Goal: Information Seeking & Learning: Learn about a topic

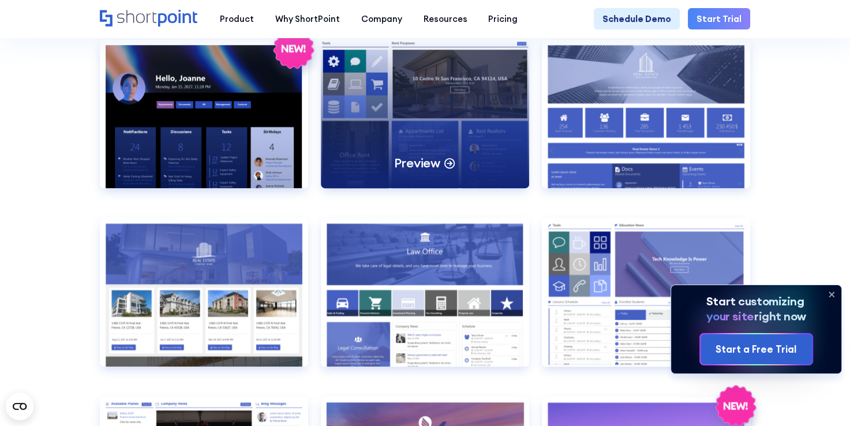
click at [482, 114] on div "Preview" at bounding box center [425, 113] width 208 height 149
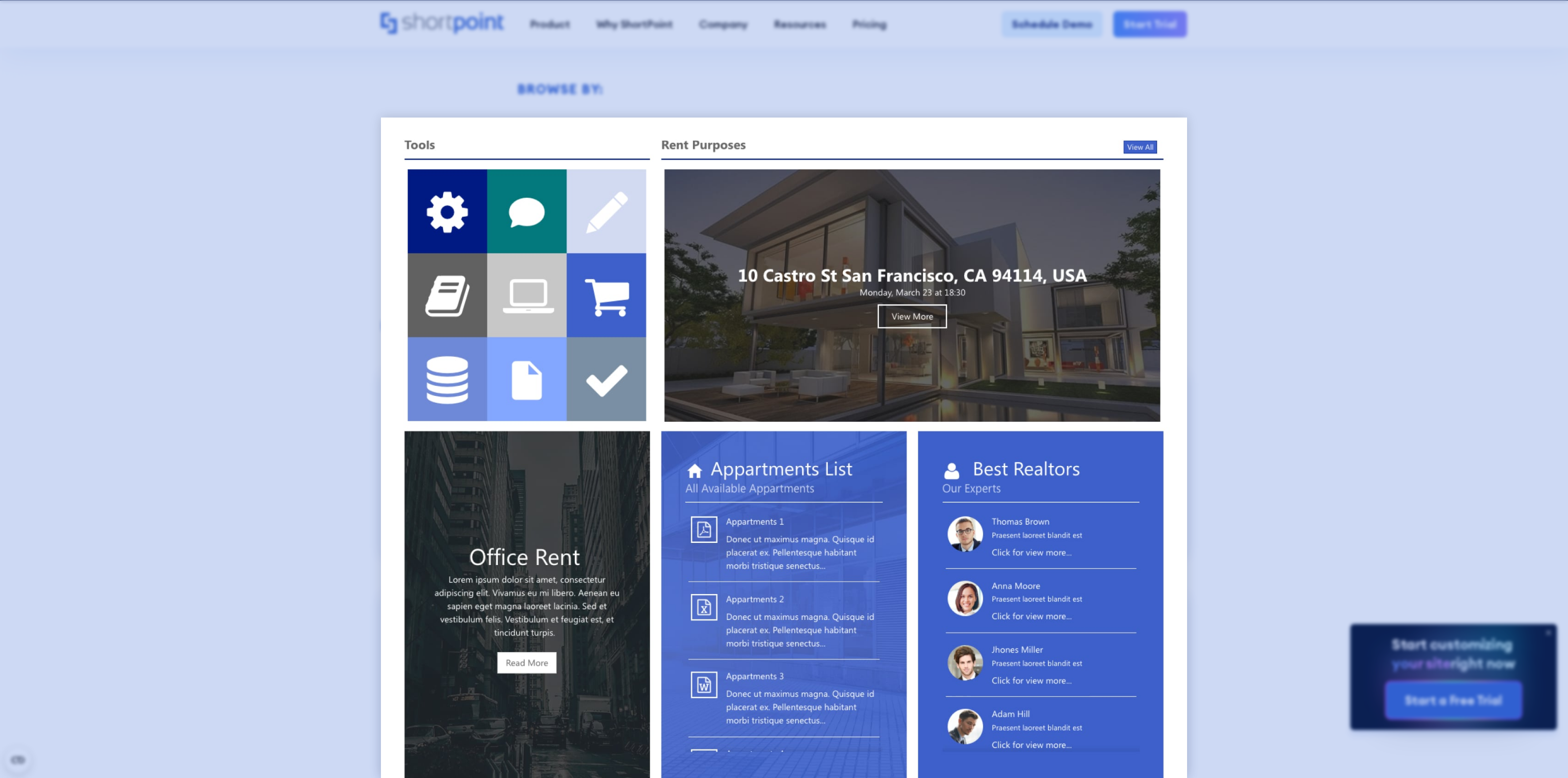
click at [775, 251] on div at bounding box center [784, 389] width 1568 height 778
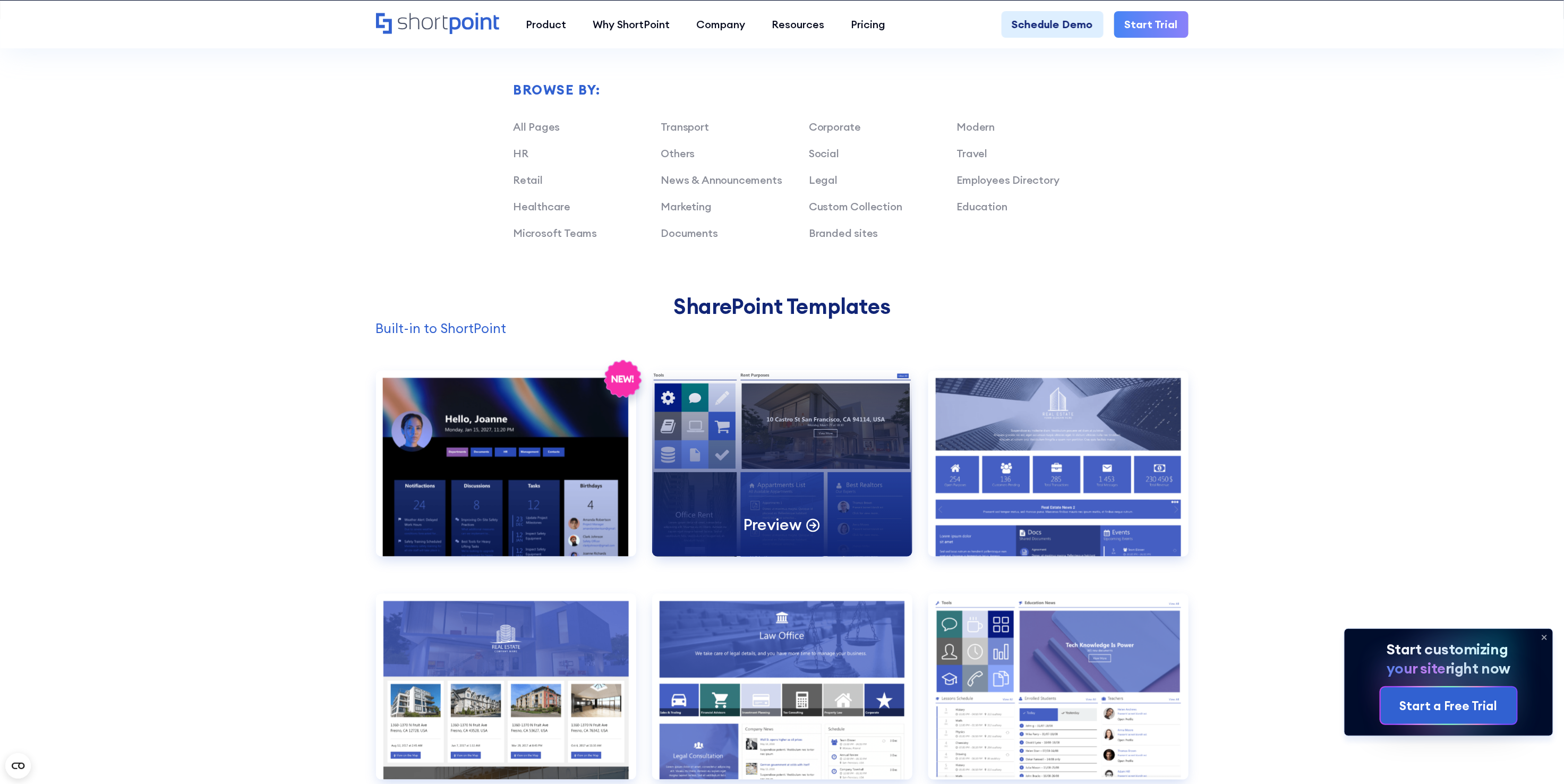
click at [782, 391] on div "Preview" at bounding box center [782, 464] width 261 height 186
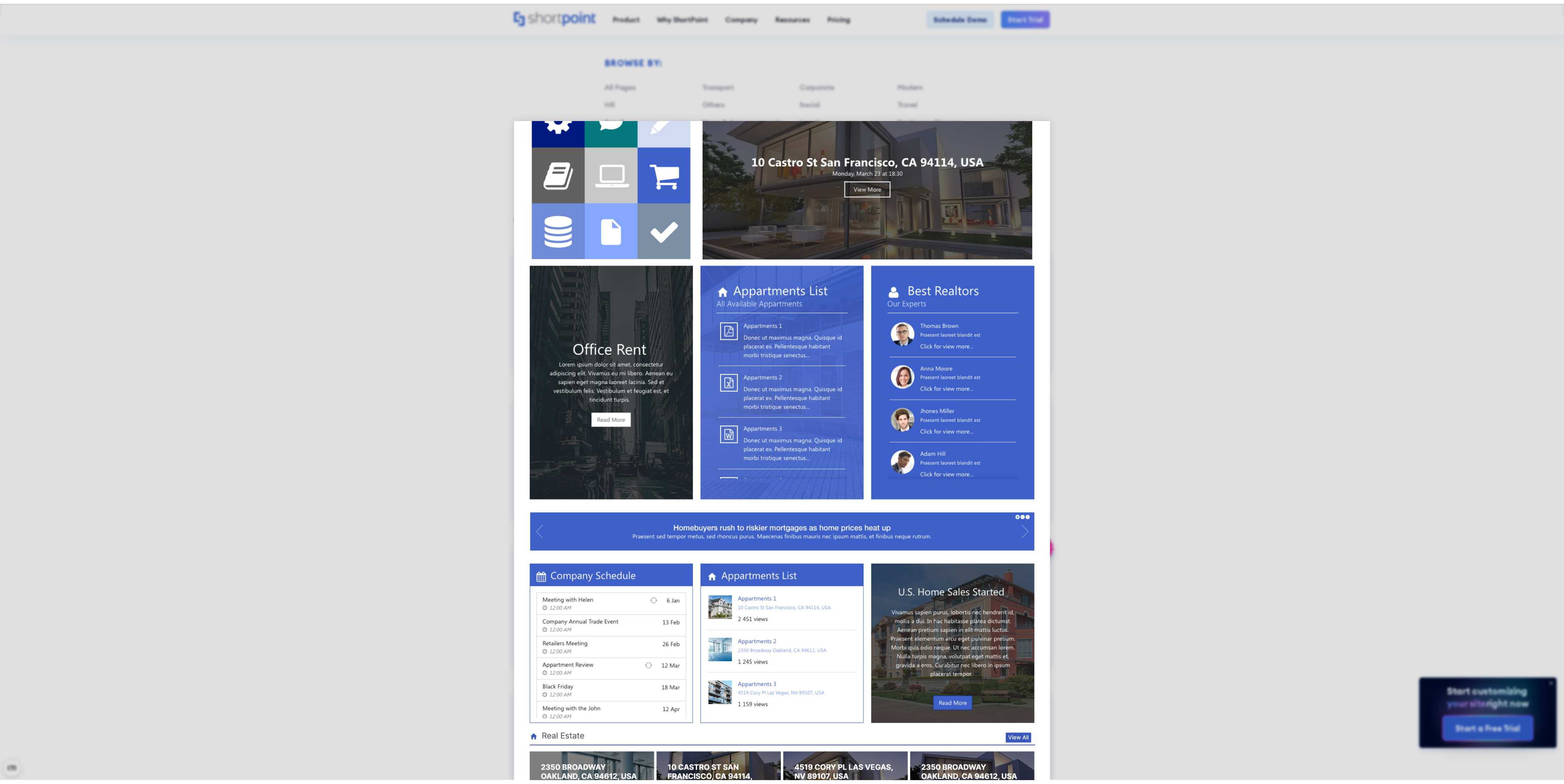
scroll to position [110, 0]
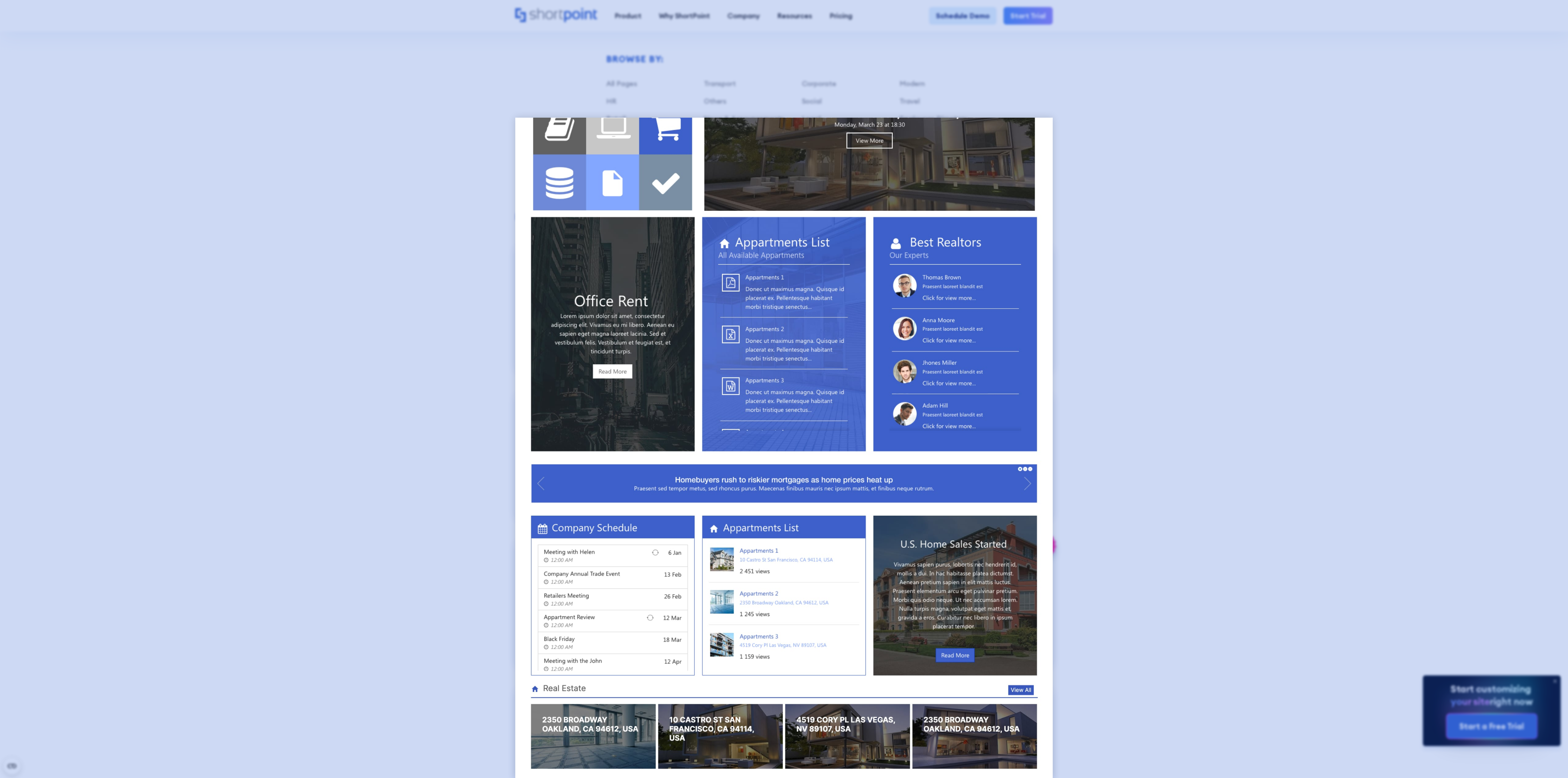
click at [517, 259] on div at bounding box center [784, 389] width 1568 height 778
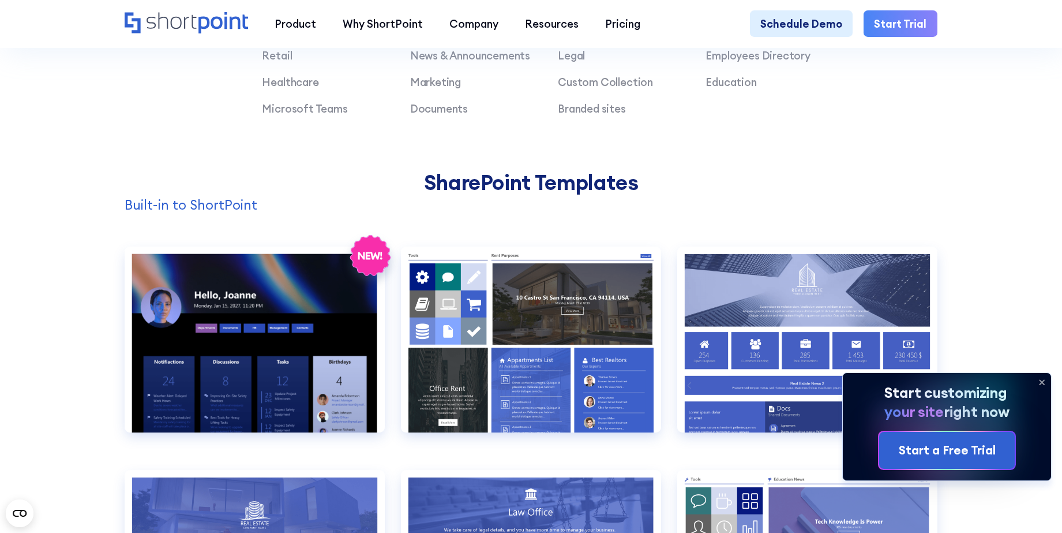
scroll to position [1053, 0]
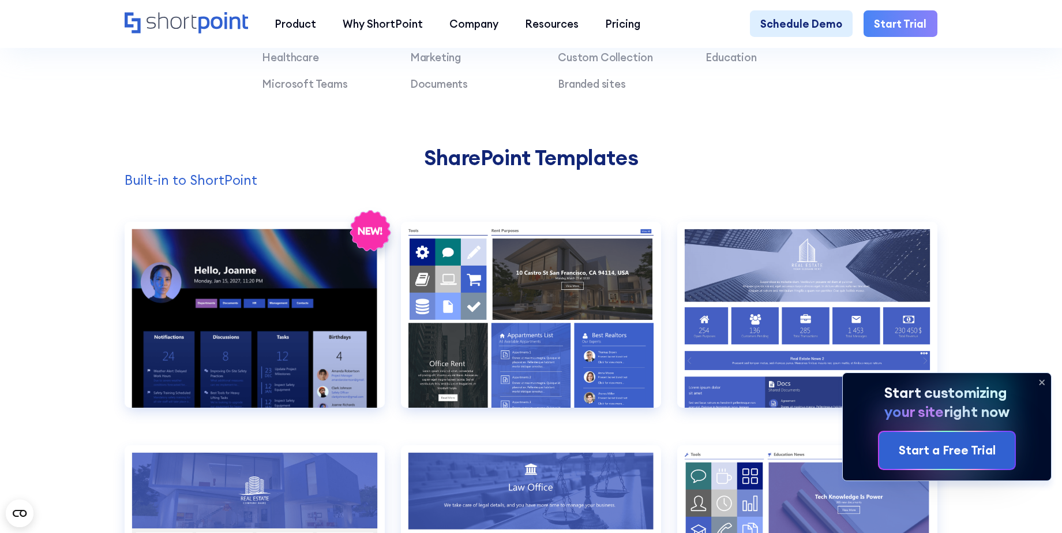
click at [849, 391] on icon at bounding box center [1042, 382] width 18 height 18
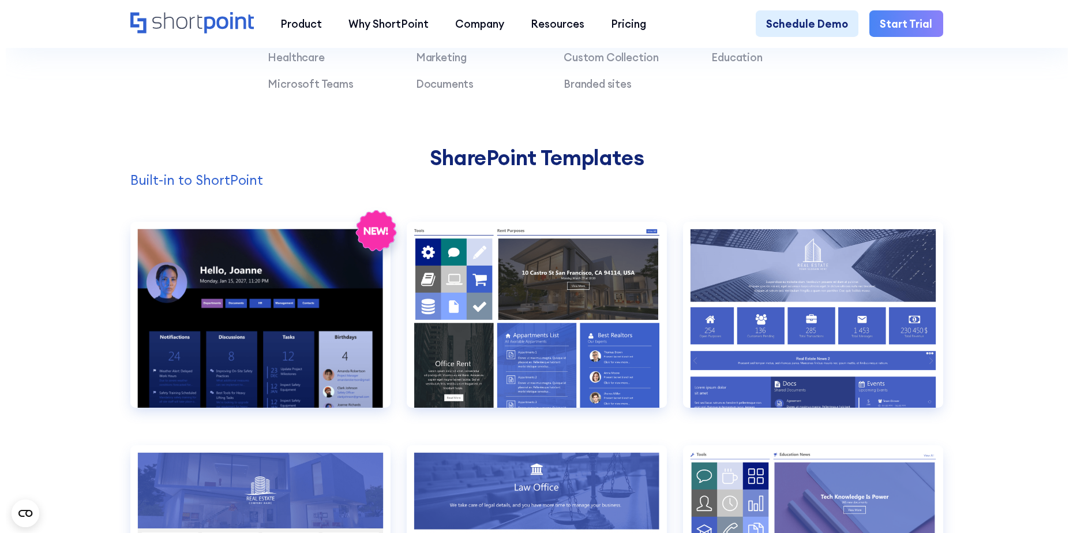
scroll to position [1197, 0]
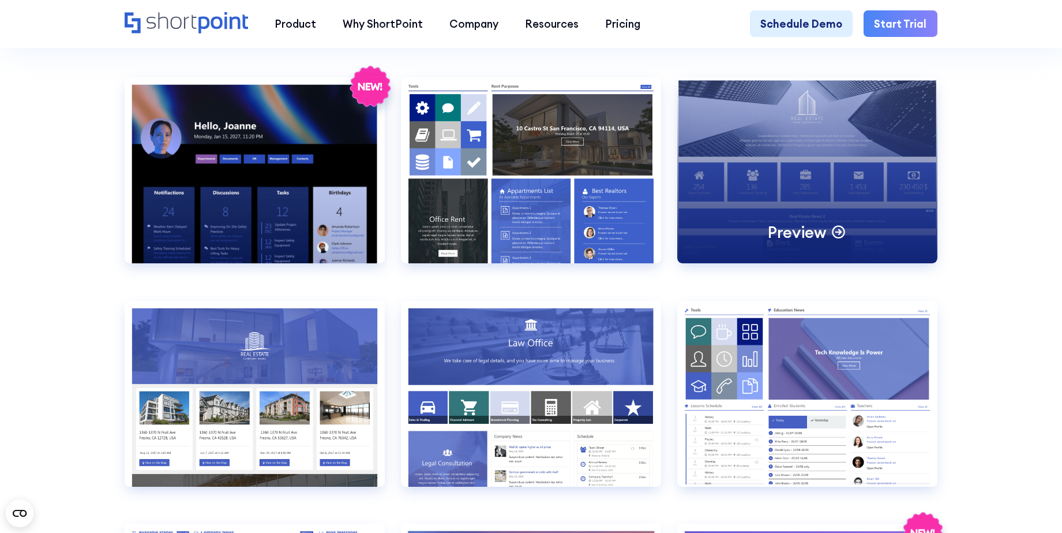
click at [849, 170] on div "Preview" at bounding box center [807, 170] width 260 height 186
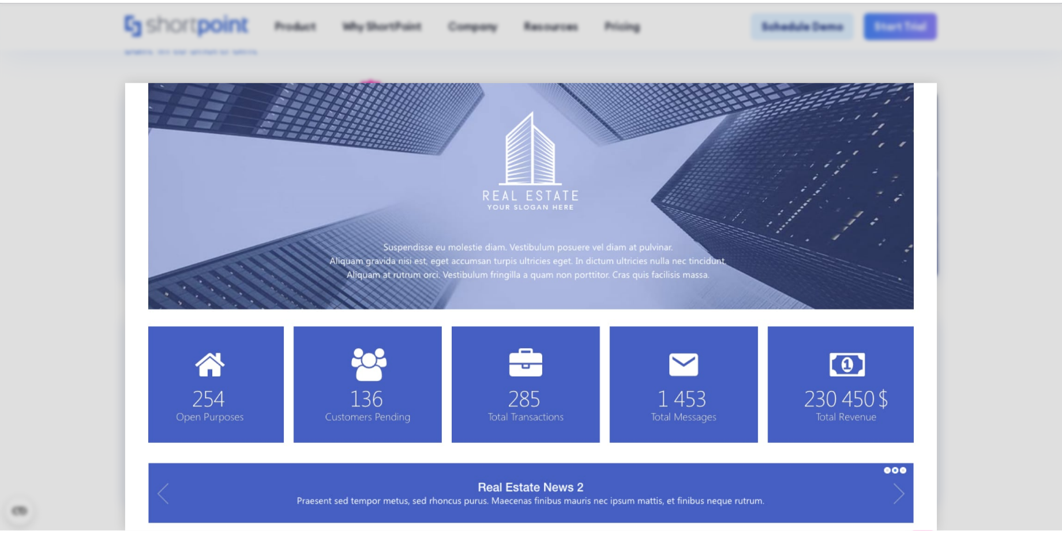
scroll to position [0, 0]
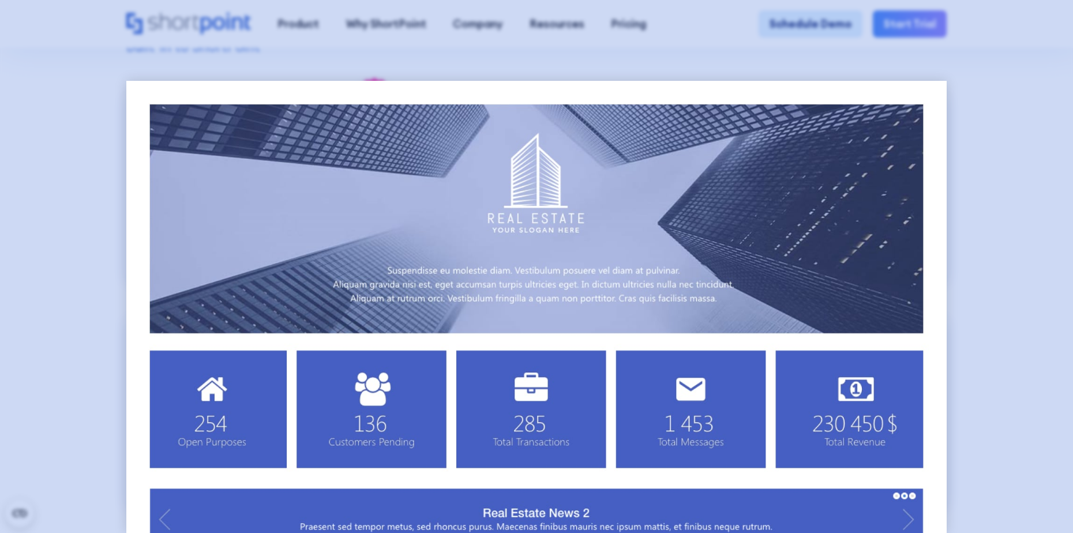
click at [849, 160] on div at bounding box center [536, 266] width 1073 height 533
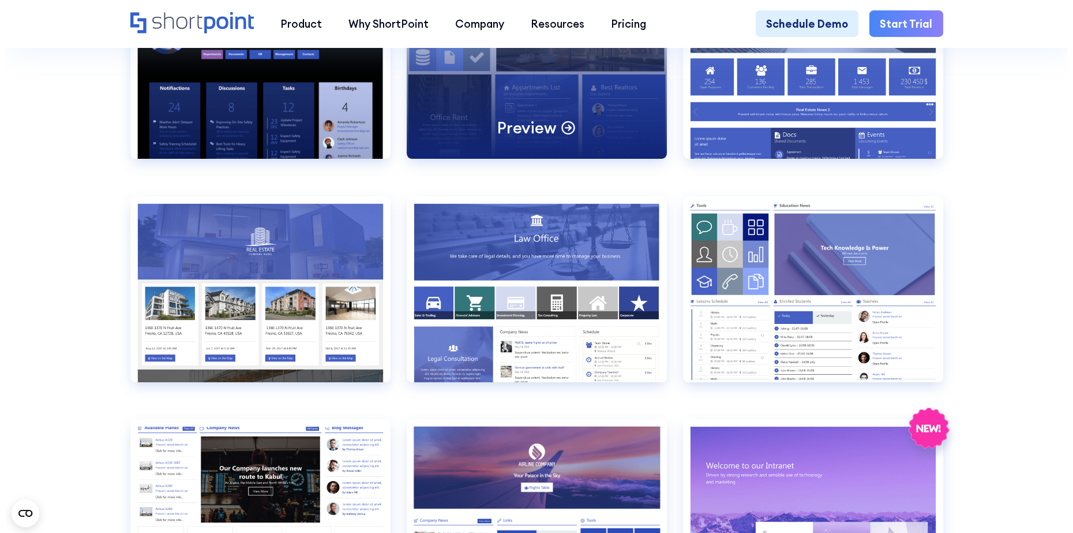
scroll to position [1414, 0]
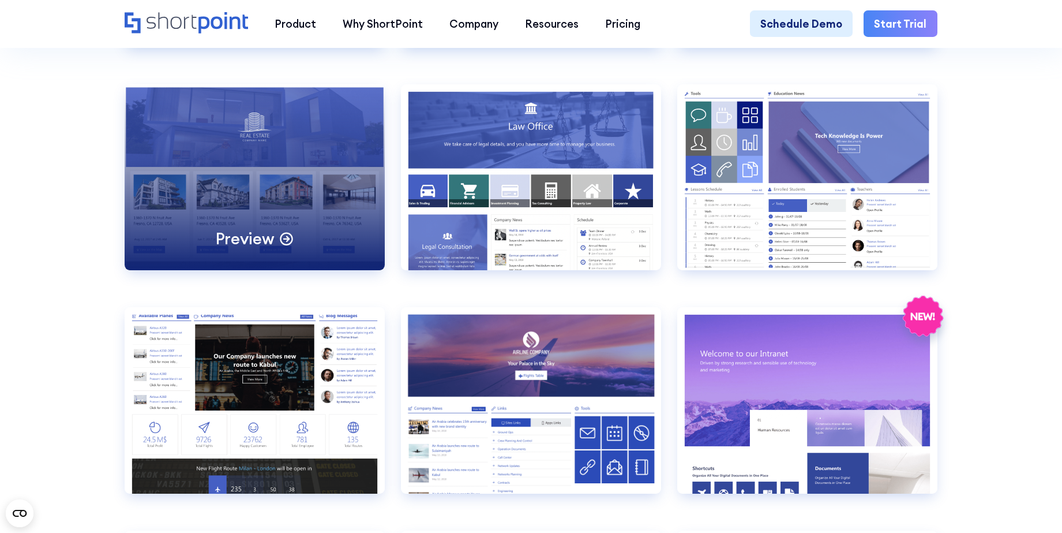
click at [294, 190] on div "Preview" at bounding box center [255, 177] width 260 height 186
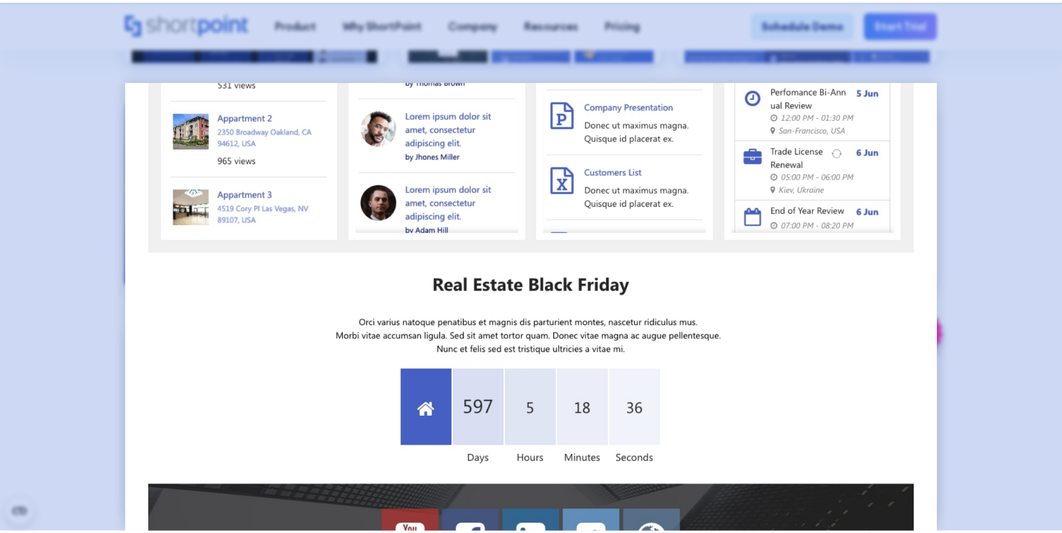
scroll to position [993, 0]
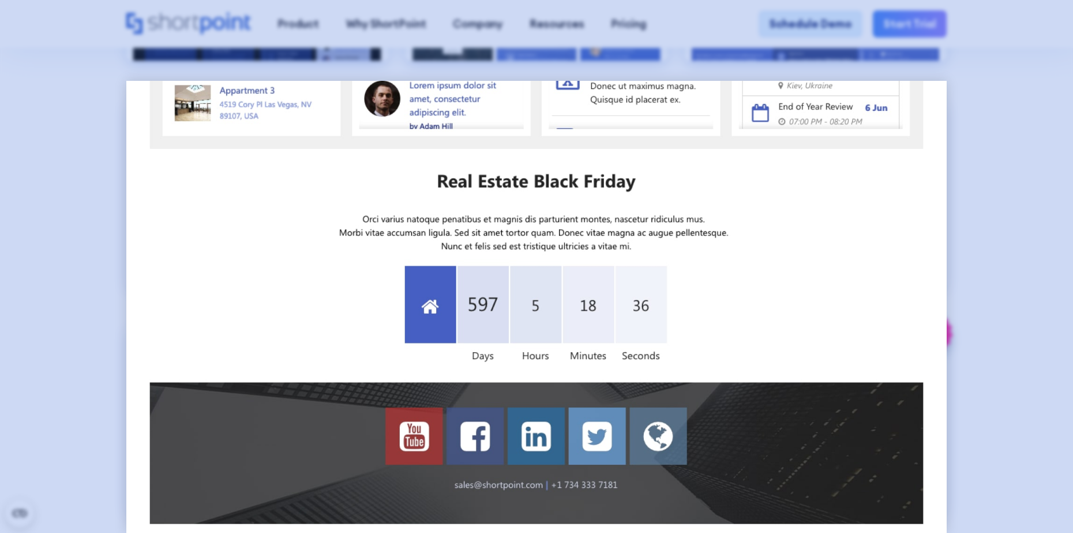
click at [849, 147] on div at bounding box center [536, 266] width 1073 height 533
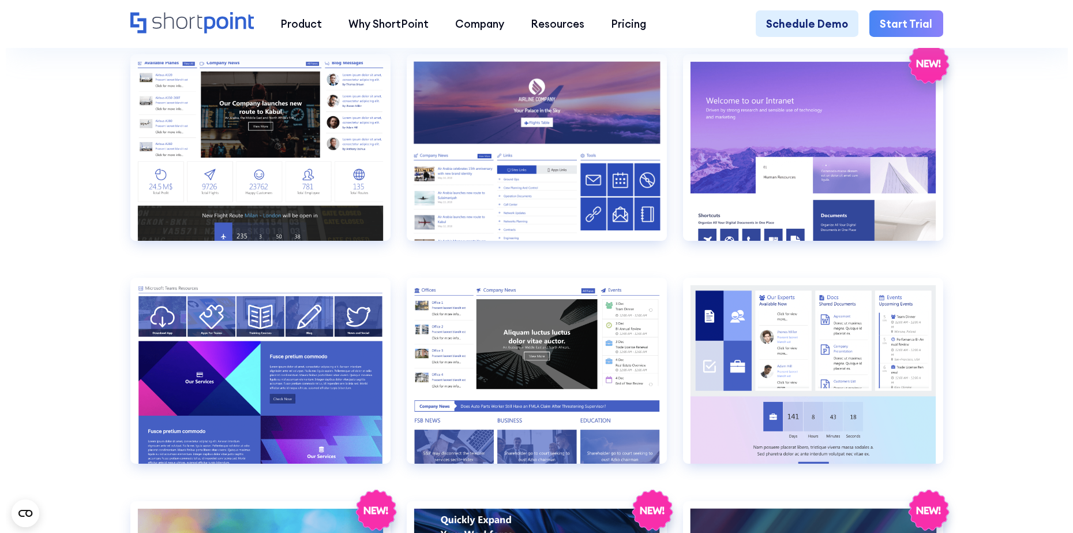
scroll to position [1630, 0]
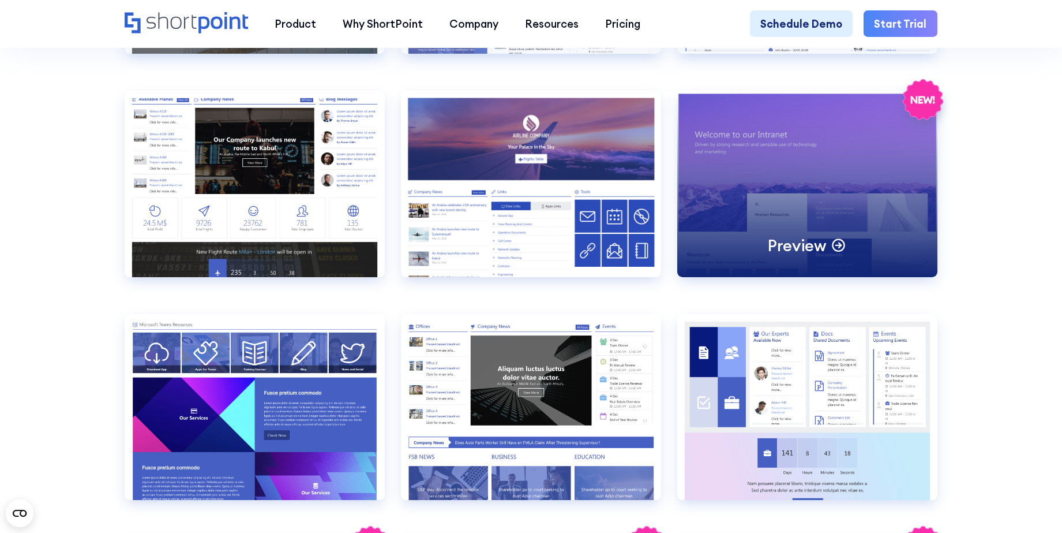
click at [811, 193] on div "Preview" at bounding box center [807, 184] width 260 height 186
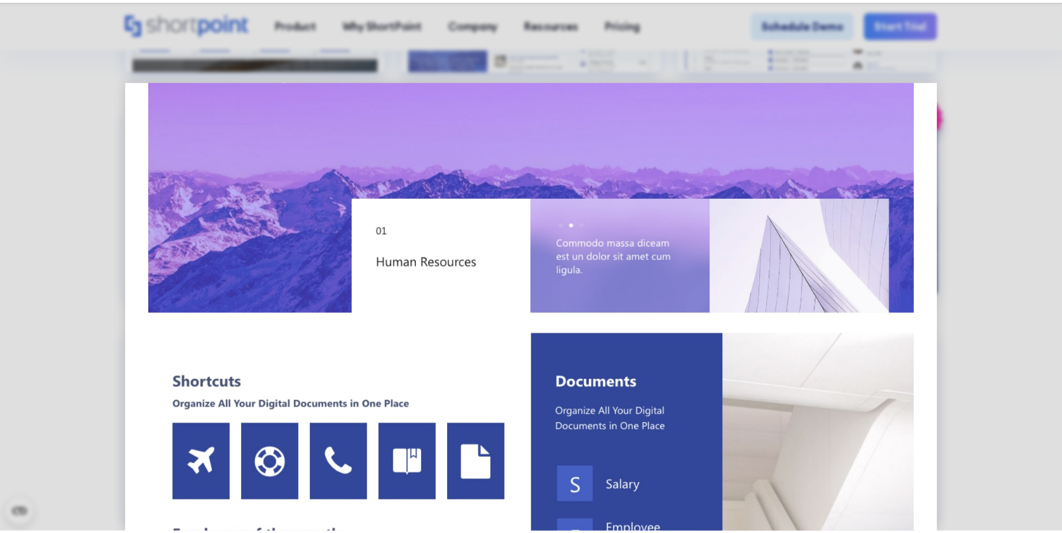
scroll to position [0, 0]
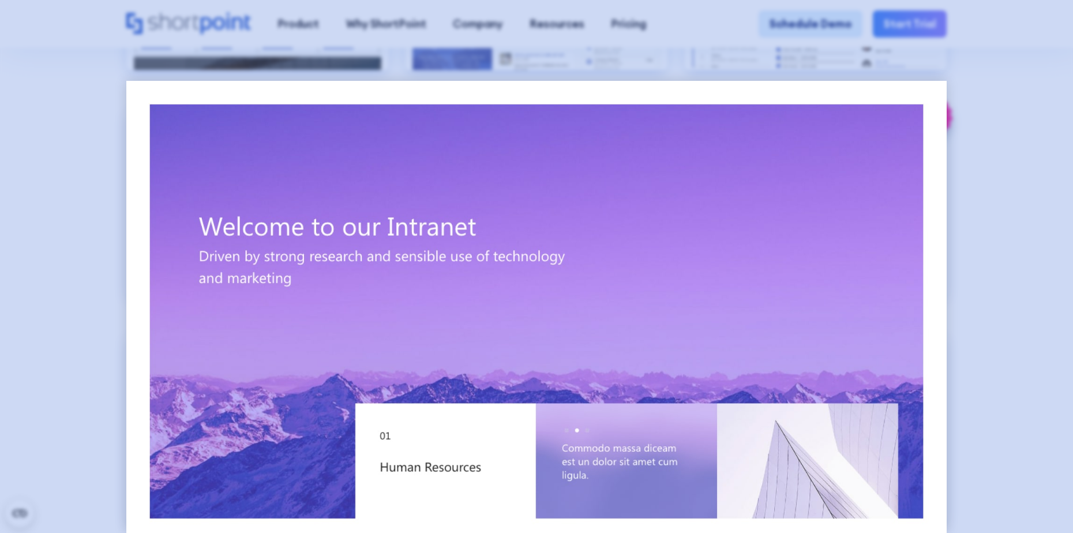
click at [849, 136] on div at bounding box center [536, 266] width 1073 height 533
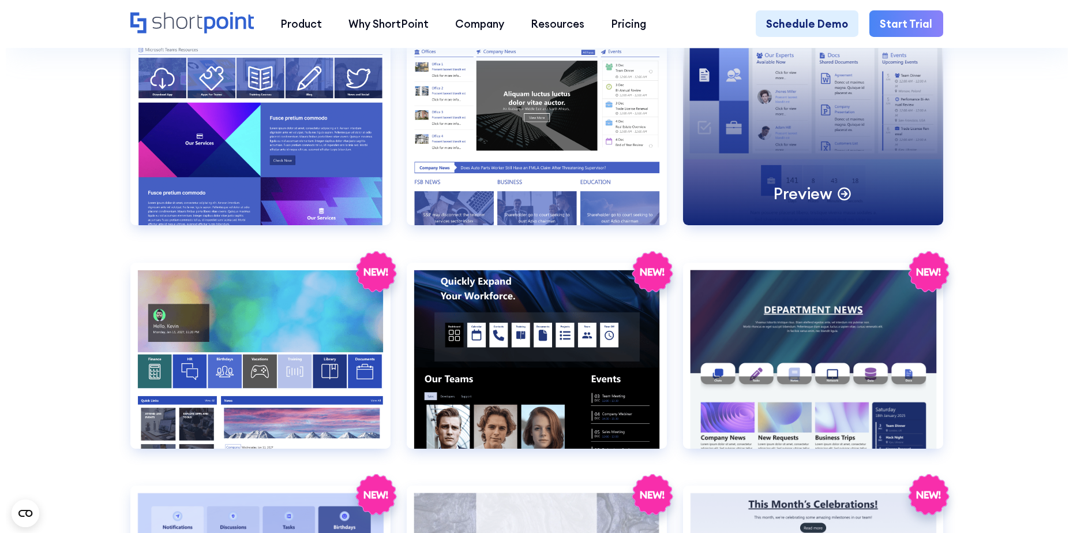
scroll to position [1991, 0]
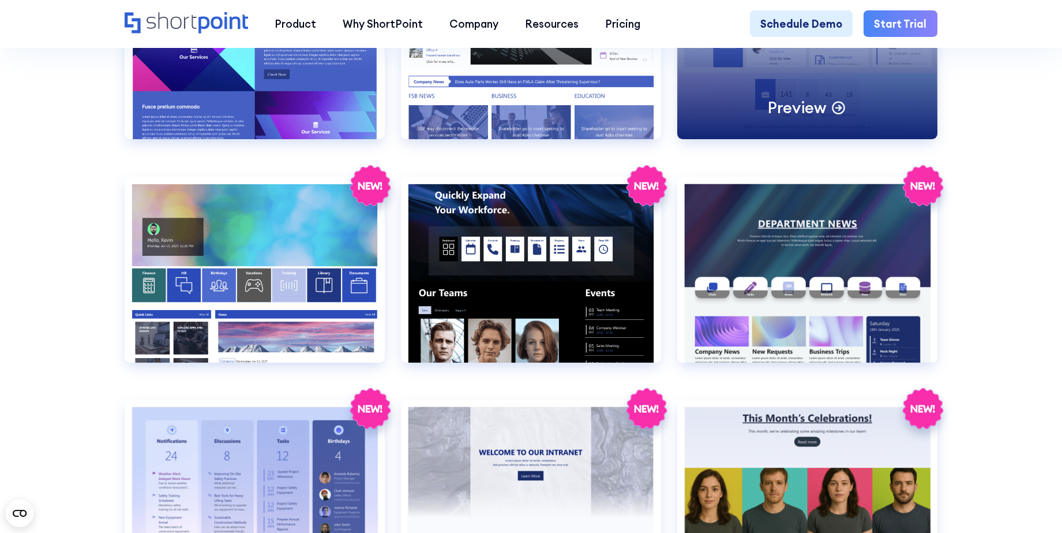
click at [843, 101] on div "Preview" at bounding box center [807, 46] width 260 height 186
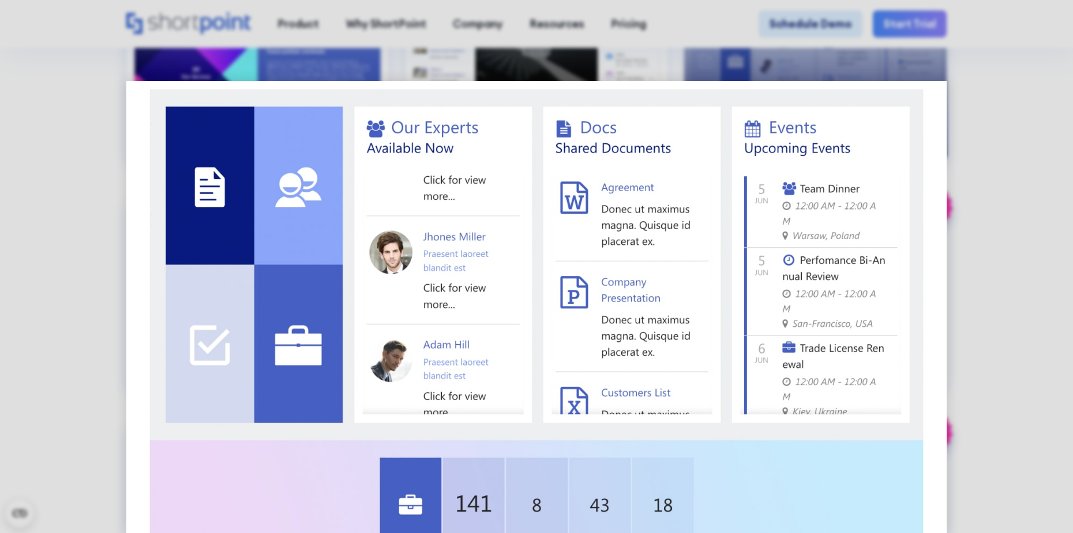
scroll to position [0, 0]
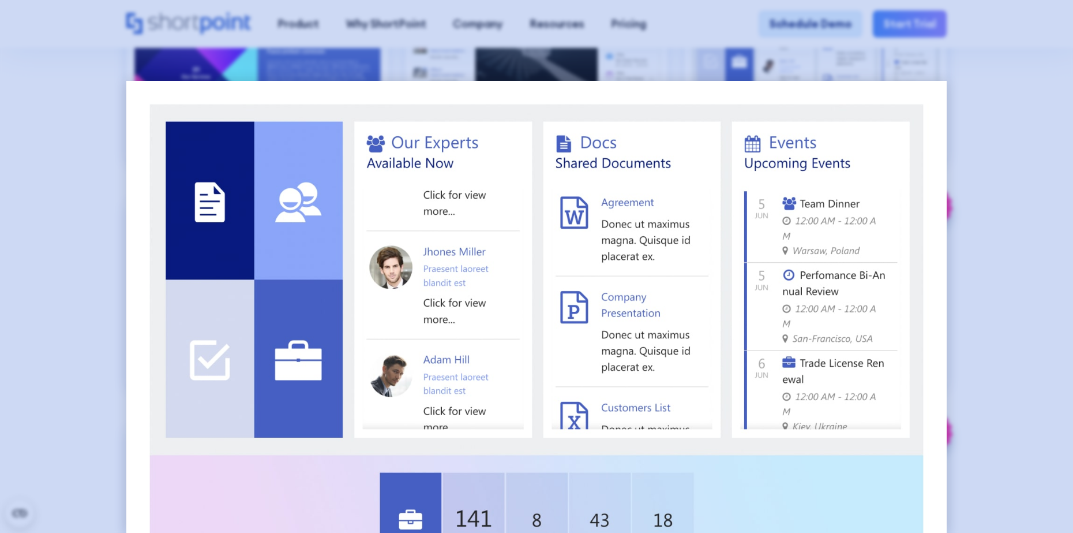
click at [849, 189] on div at bounding box center [536, 266] width 1073 height 533
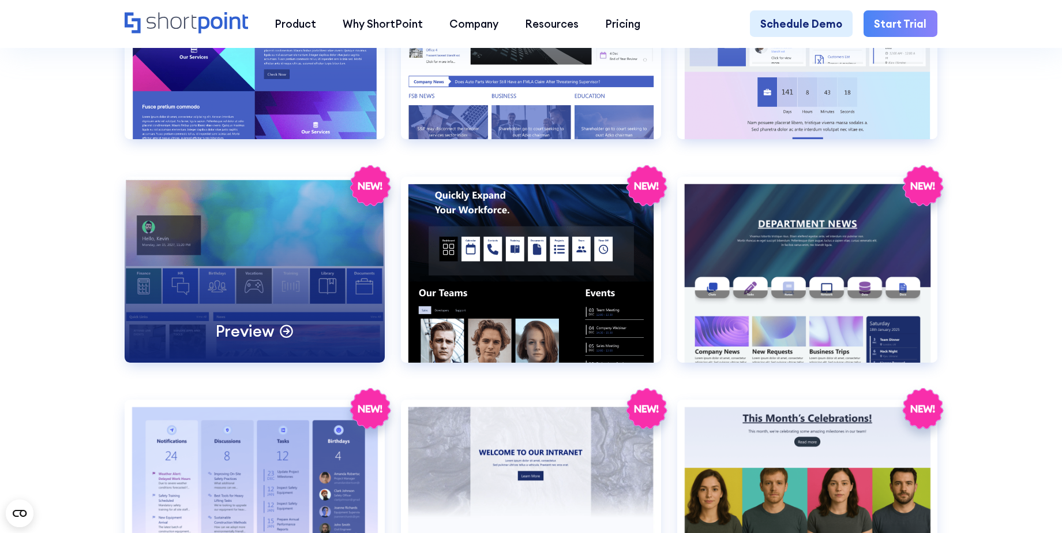
click at [273, 304] on div "Preview" at bounding box center [255, 270] width 260 height 186
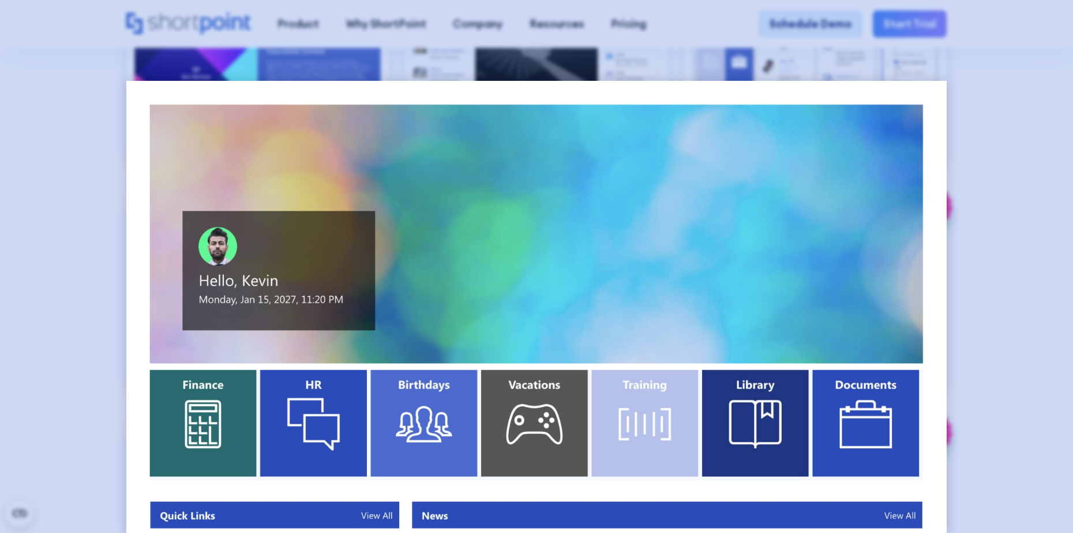
click at [849, 188] on div at bounding box center [536, 266] width 1073 height 533
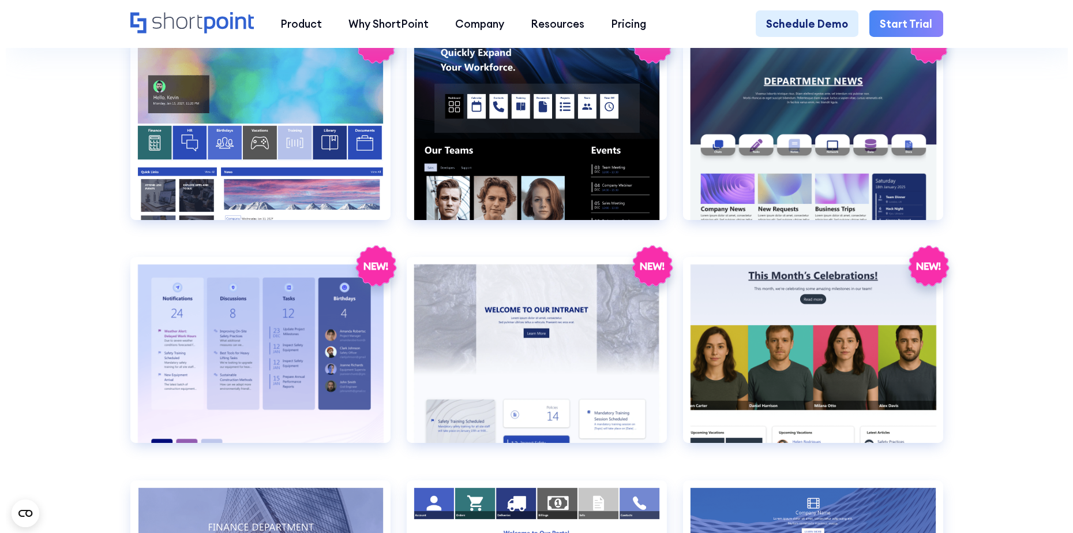
scroll to position [2135, 0]
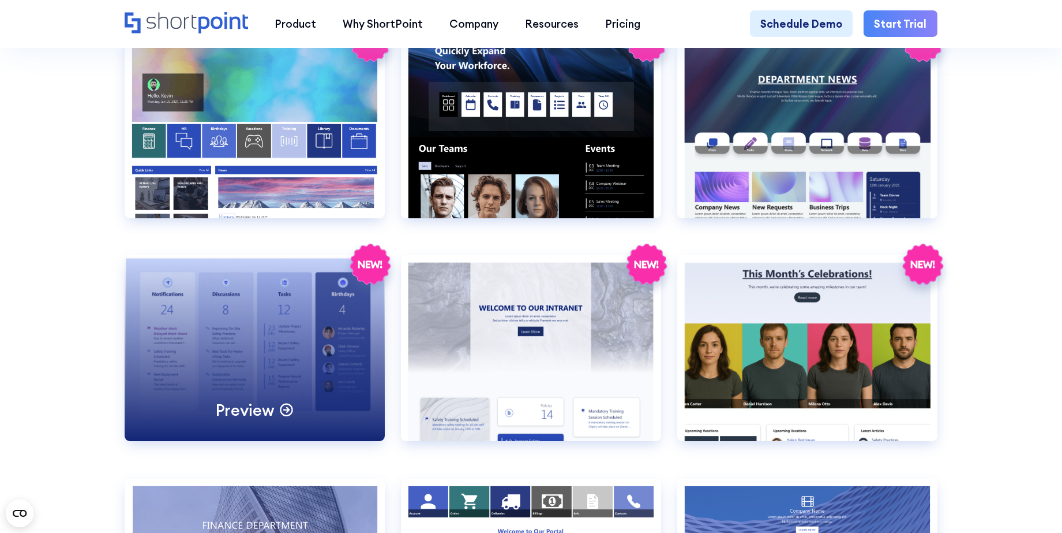
click at [294, 355] on div "Preview" at bounding box center [255, 348] width 260 height 186
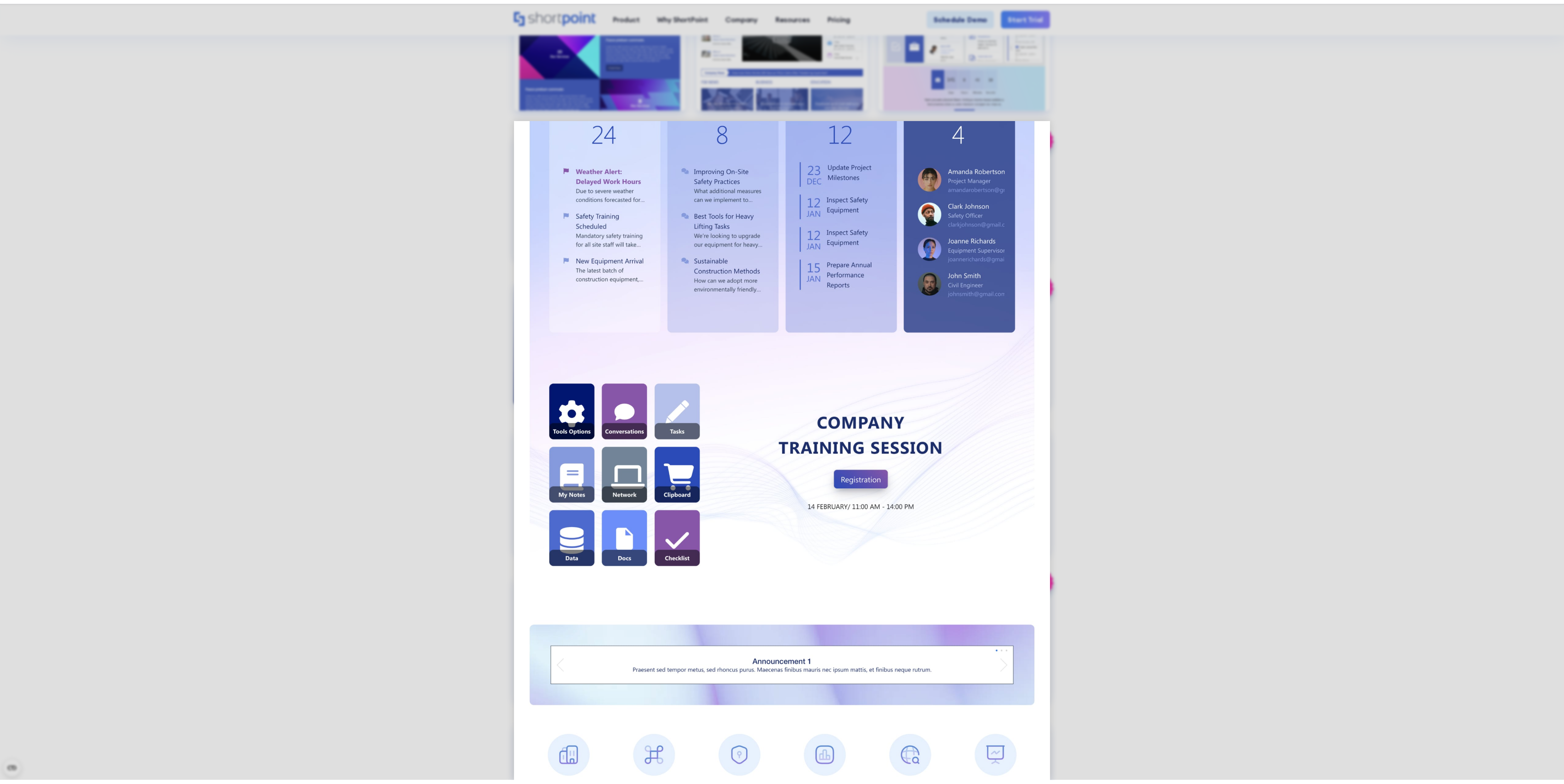
scroll to position [0, 0]
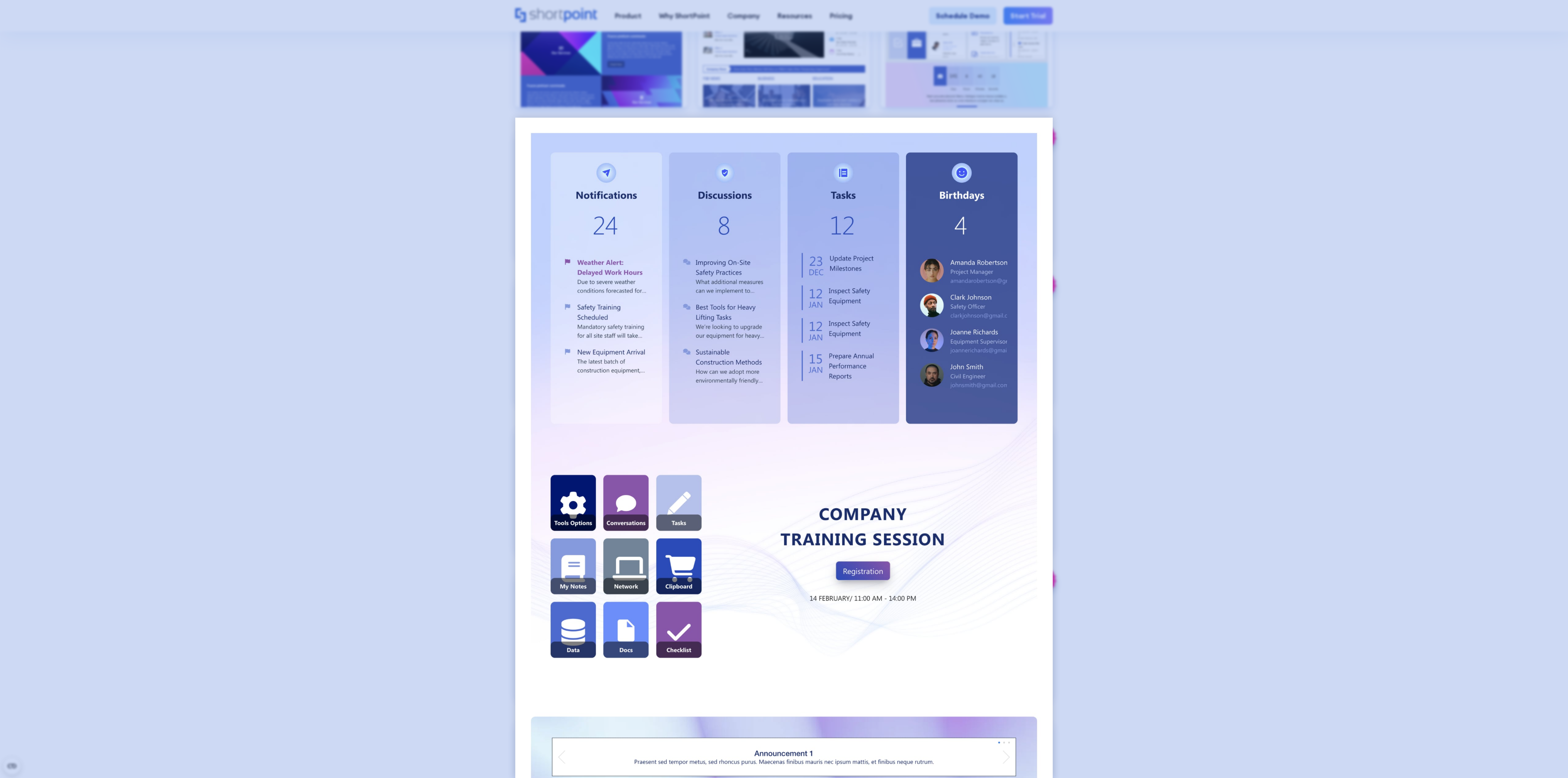
click at [299, 108] on div at bounding box center [784, 389] width 1568 height 778
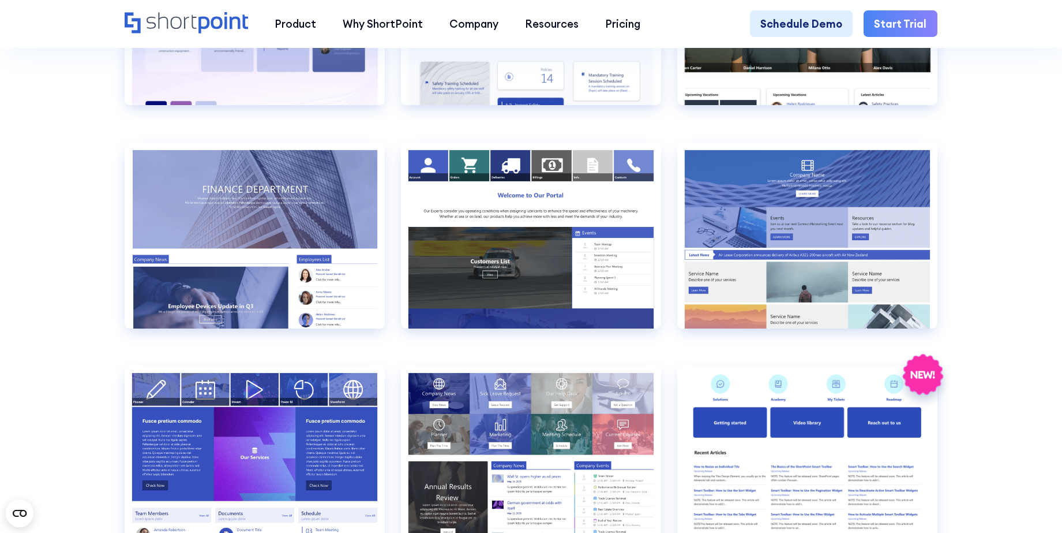
scroll to position [2496, 0]
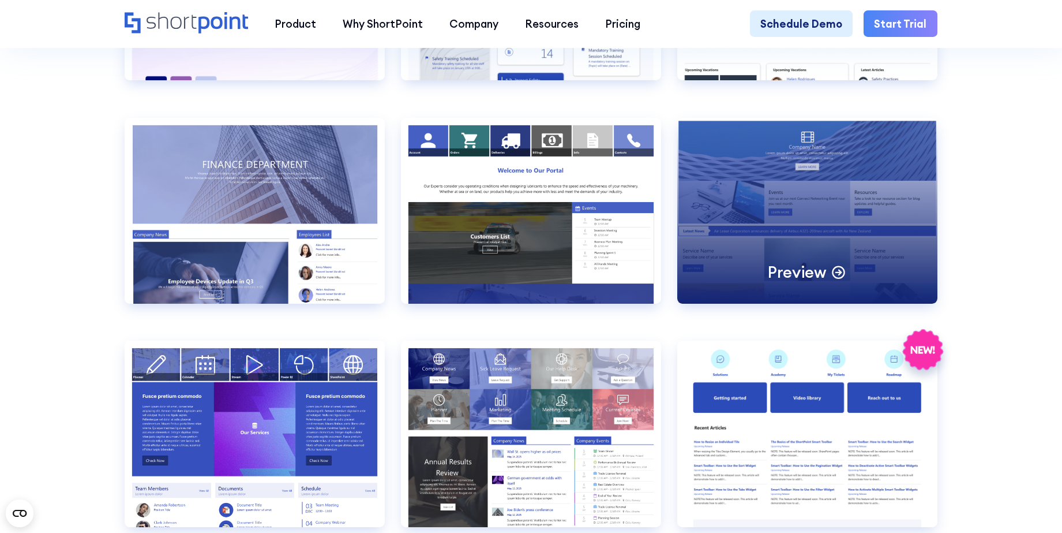
click at [849, 239] on div "Preview" at bounding box center [807, 211] width 260 height 186
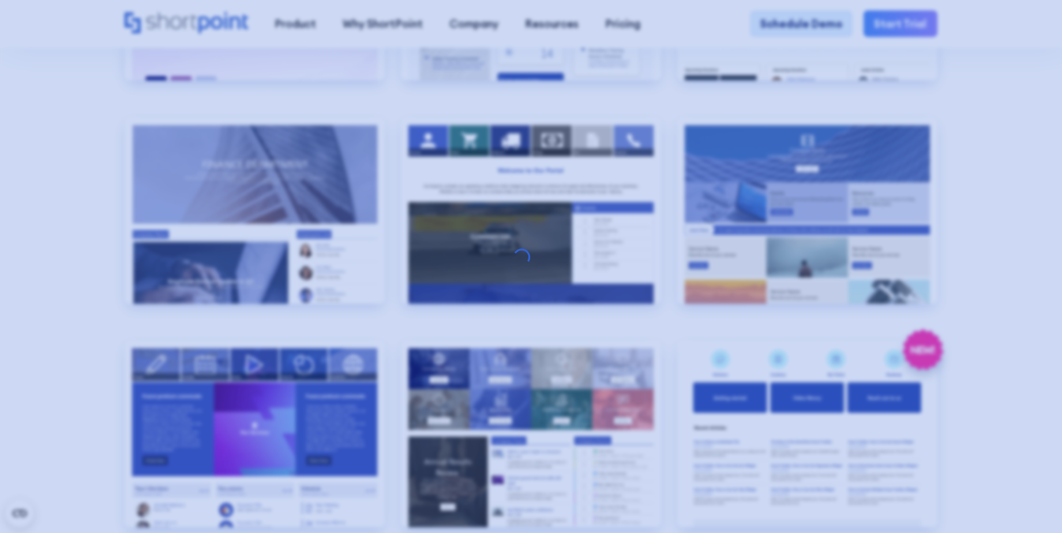
click at [849, 178] on div at bounding box center [531, 266] width 1062 height 533
click at [849, 162] on div at bounding box center [531, 266] width 1062 height 533
click at [849, 134] on div at bounding box center [531, 266] width 1062 height 533
drag, startPoint x: 1039, startPoint y: 124, endPoint x: 1050, endPoint y: 135, distance: 15.9
click at [849, 130] on div at bounding box center [531, 266] width 1062 height 533
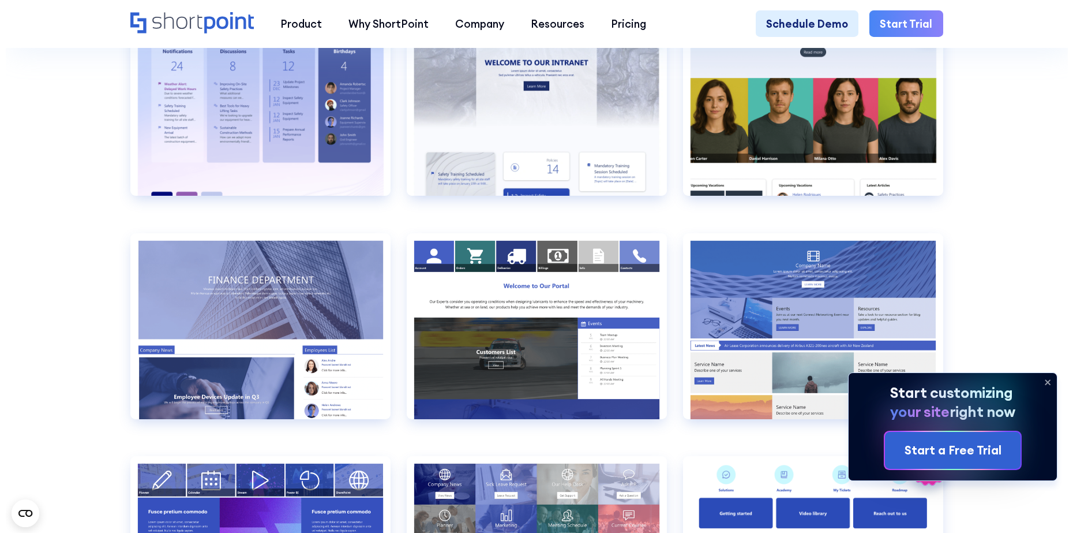
scroll to position [2525, 0]
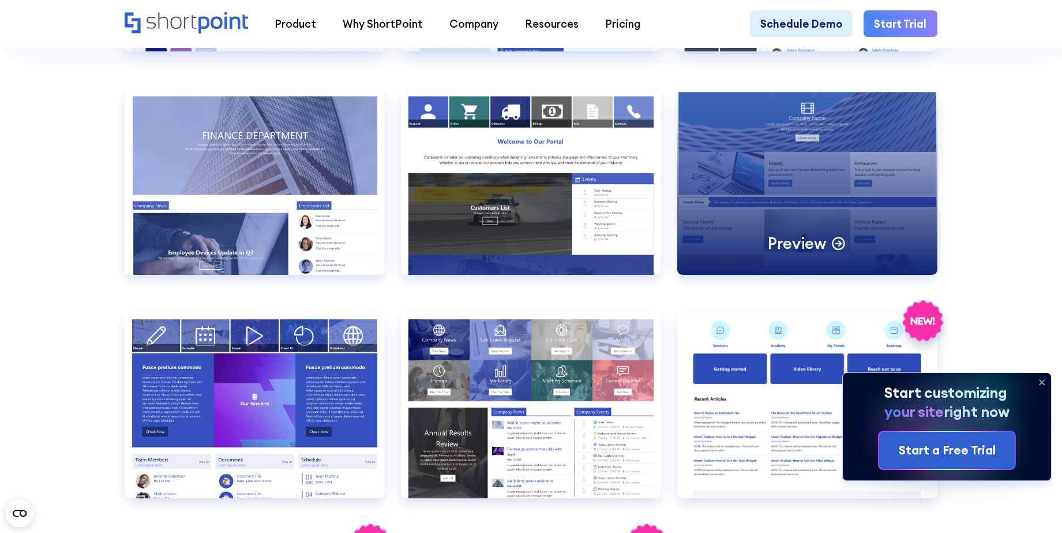
click at [859, 227] on div "Preview" at bounding box center [807, 182] width 260 height 186
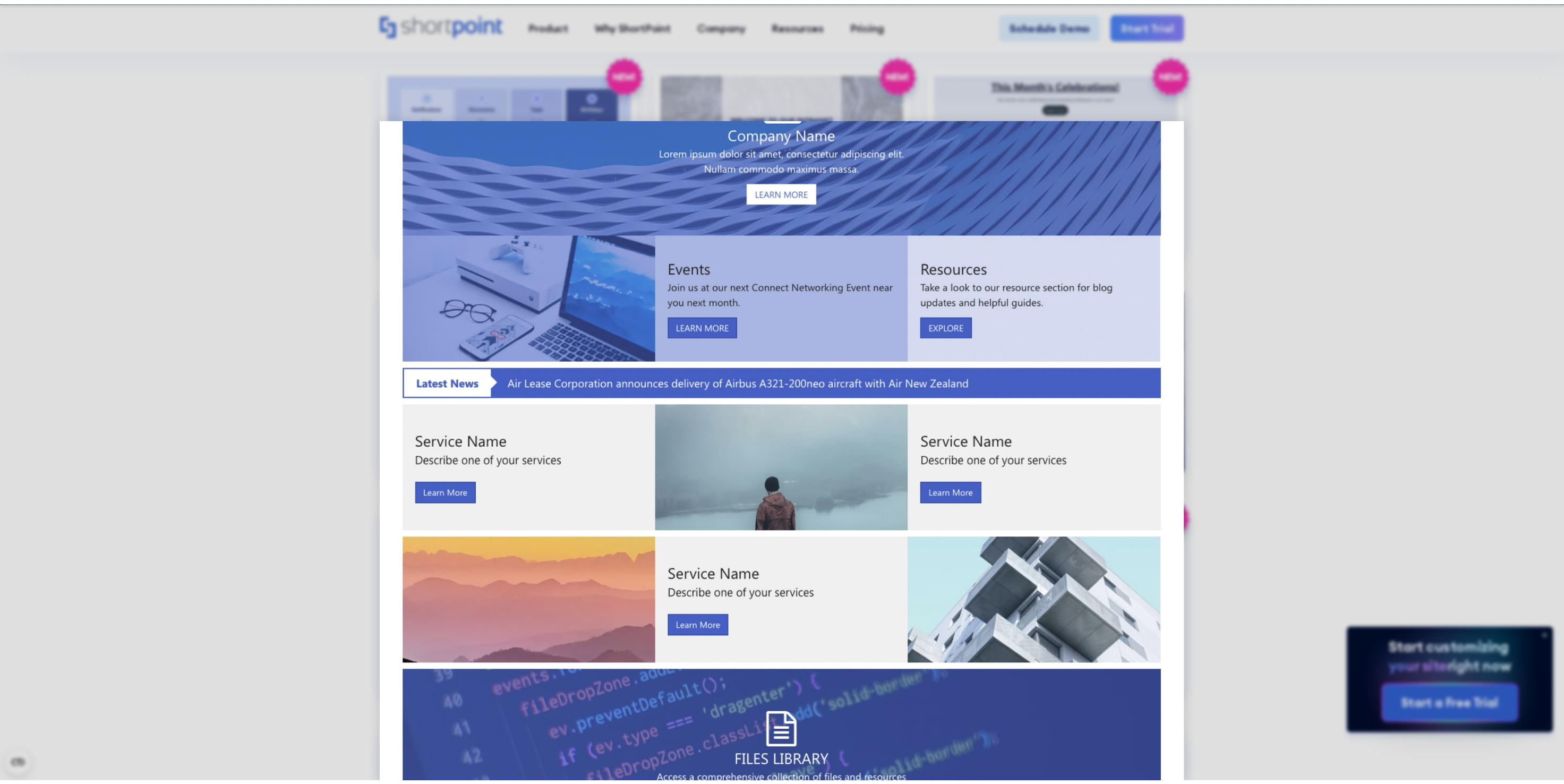
scroll to position [0, 0]
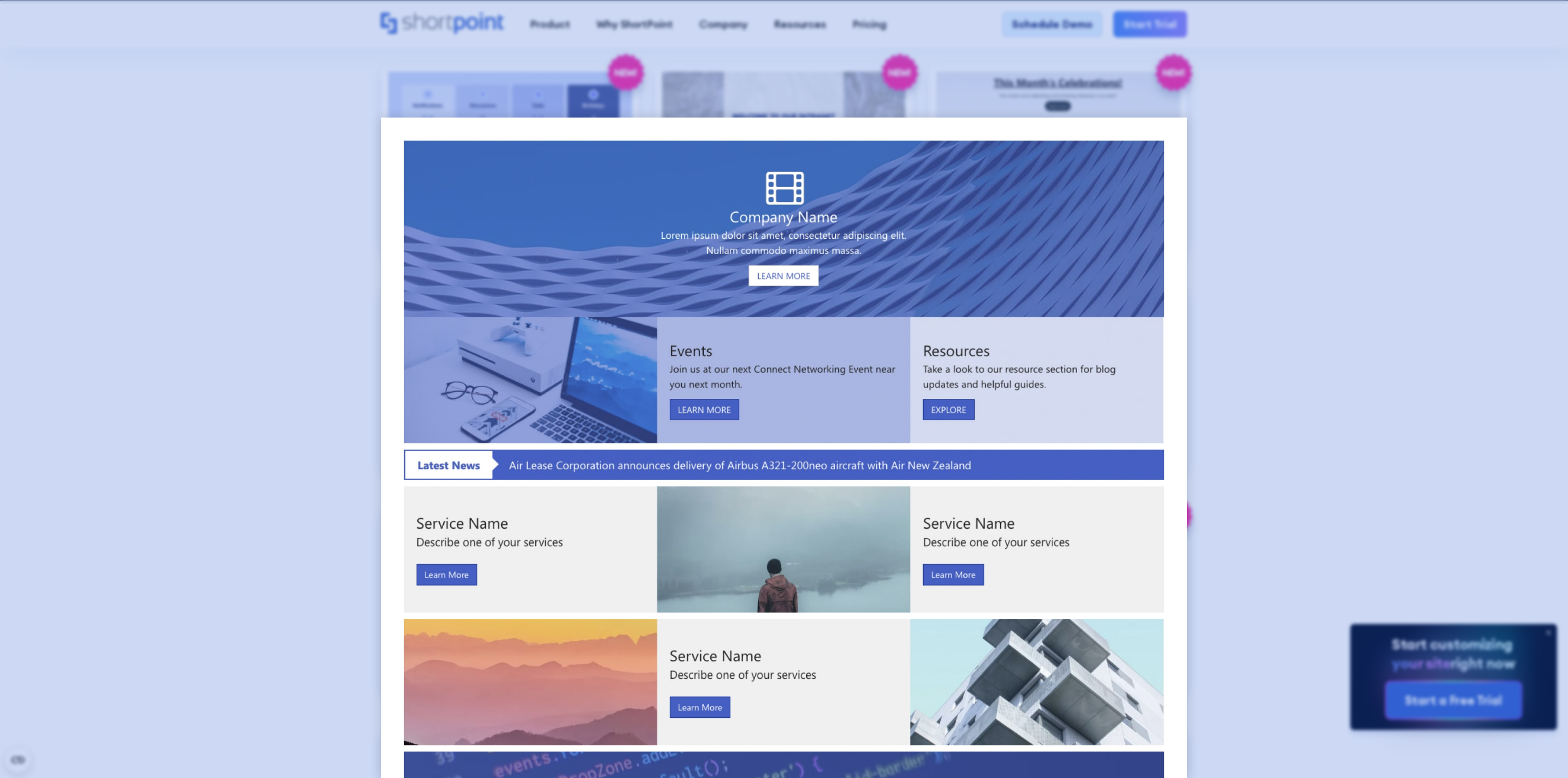
click at [304, 91] on div at bounding box center [784, 389] width 1568 height 778
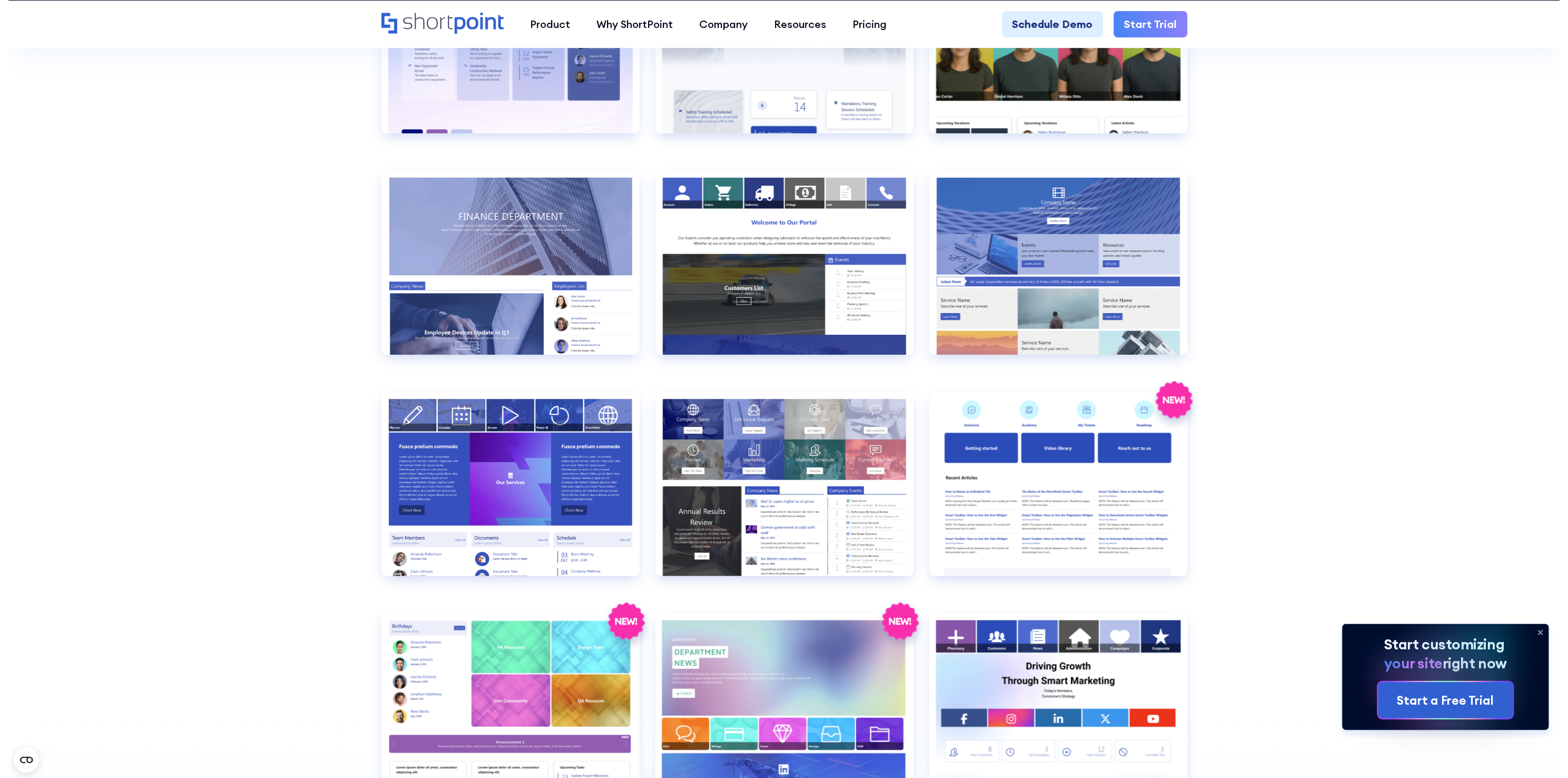
scroll to position [2622, 0]
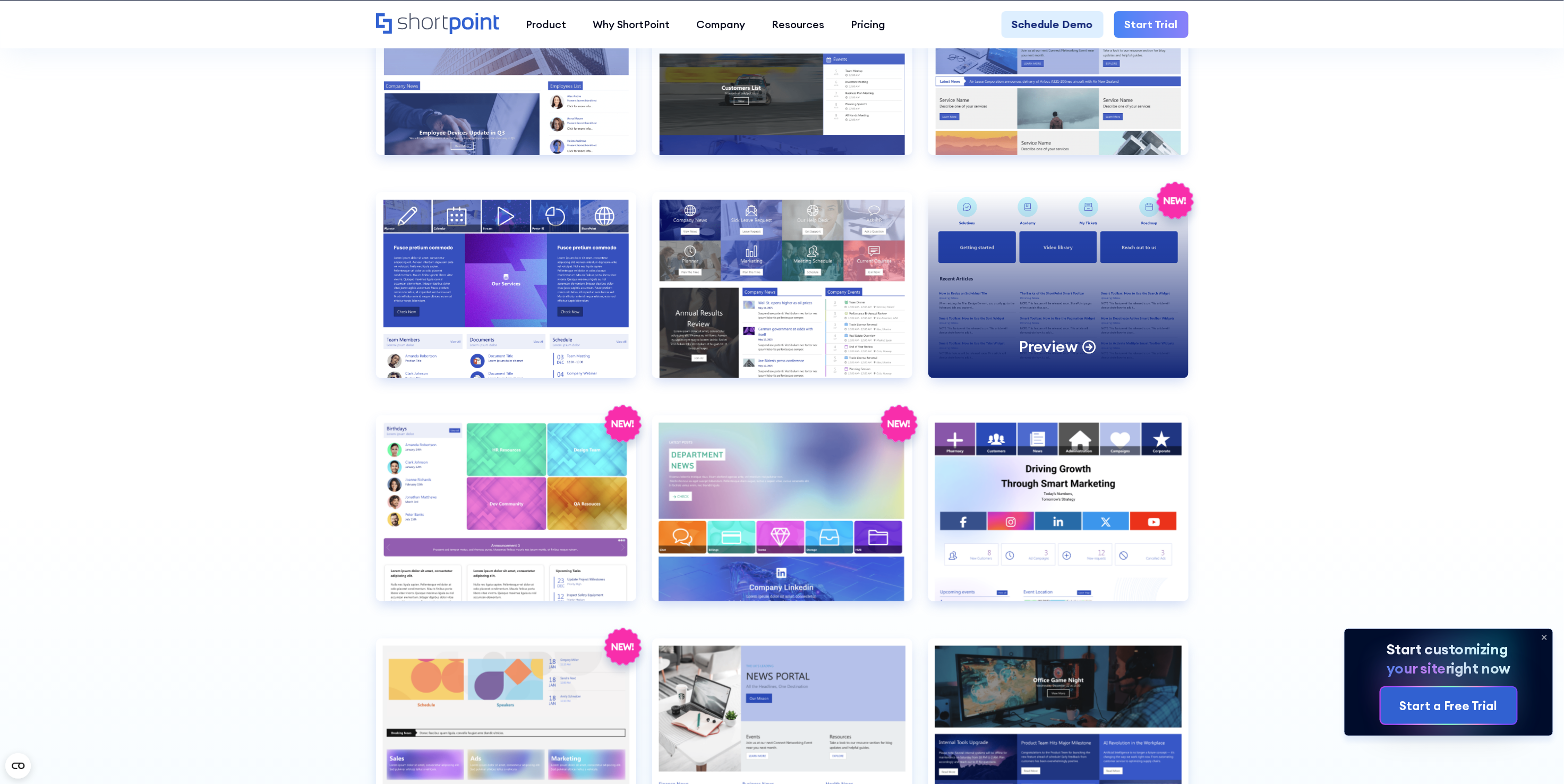
click at [978, 263] on div "Preview" at bounding box center [1059, 285] width 261 height 186
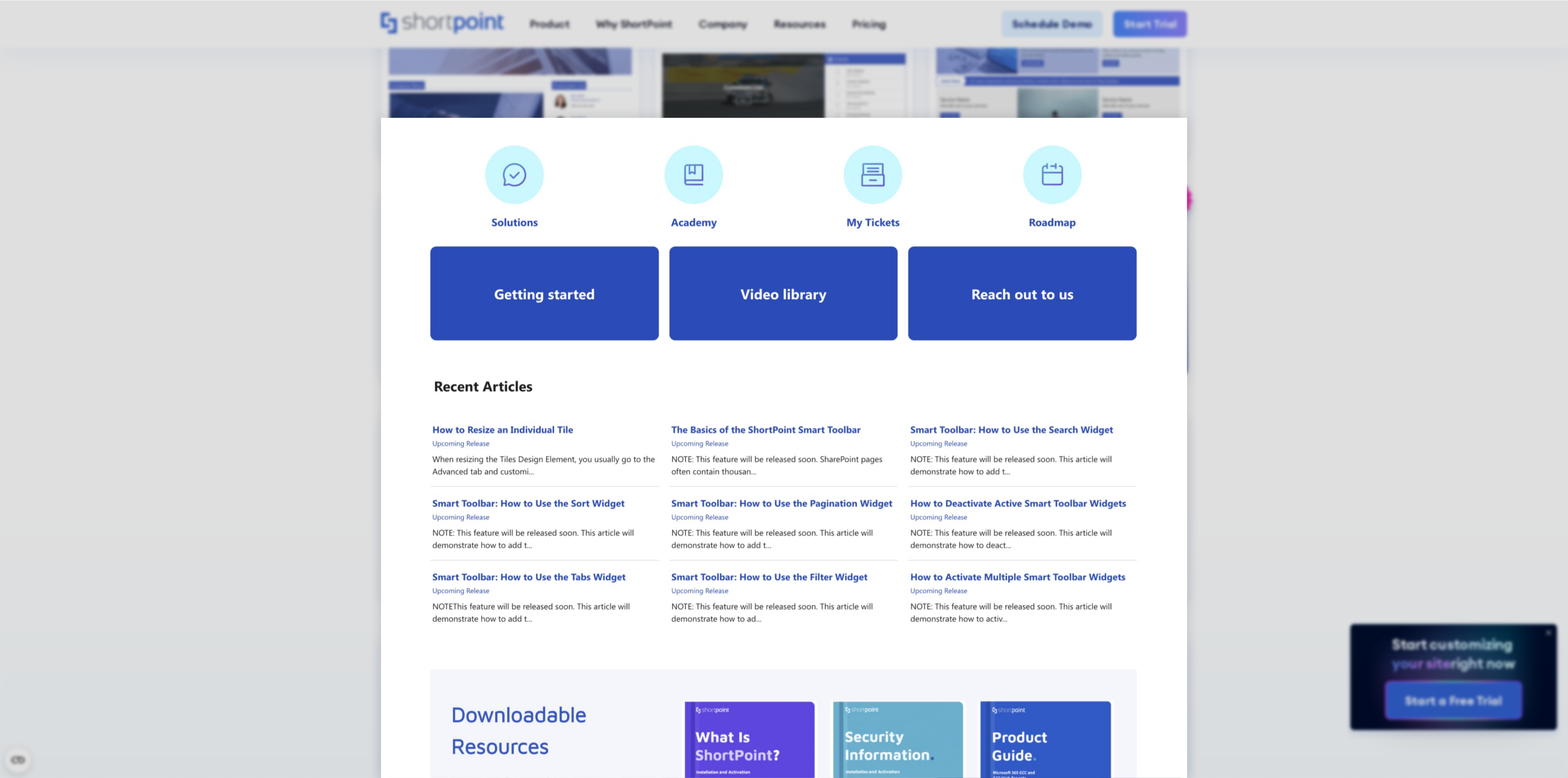
scroll to position [1748, 0]
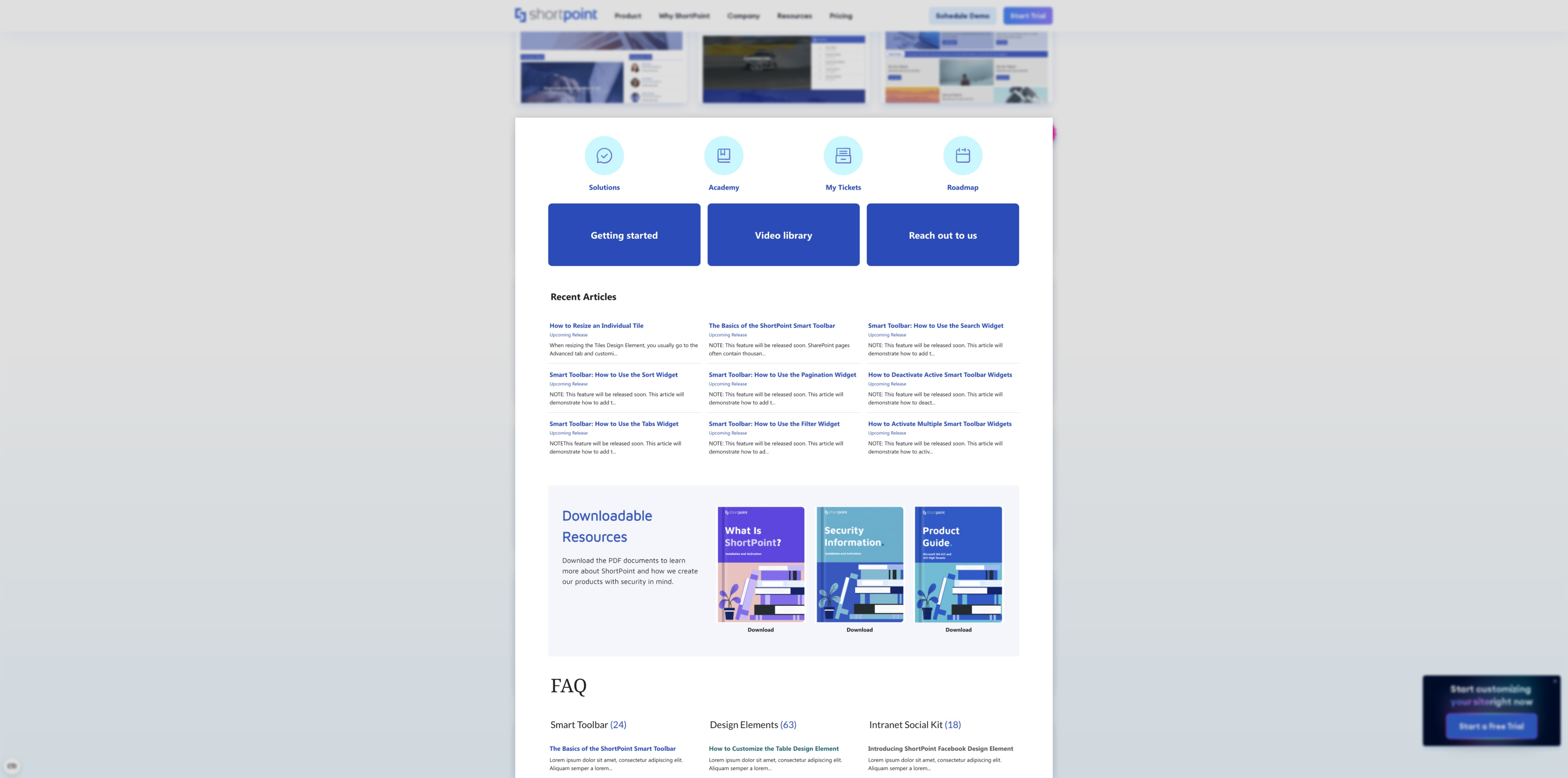
click at [646, 261] on img at bounding box center [784, 525] width 537 height 816
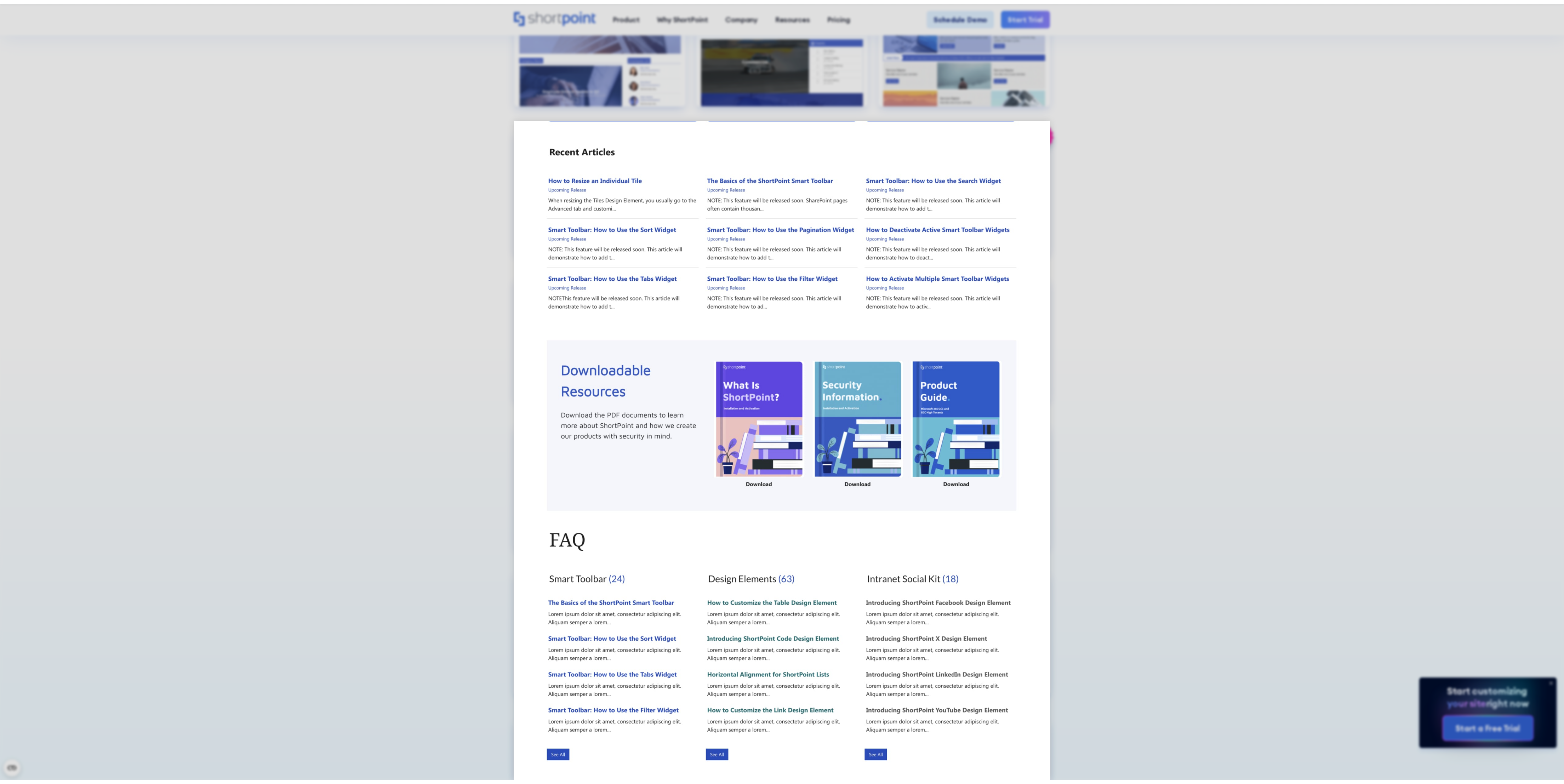
scroll to position [0, 0]
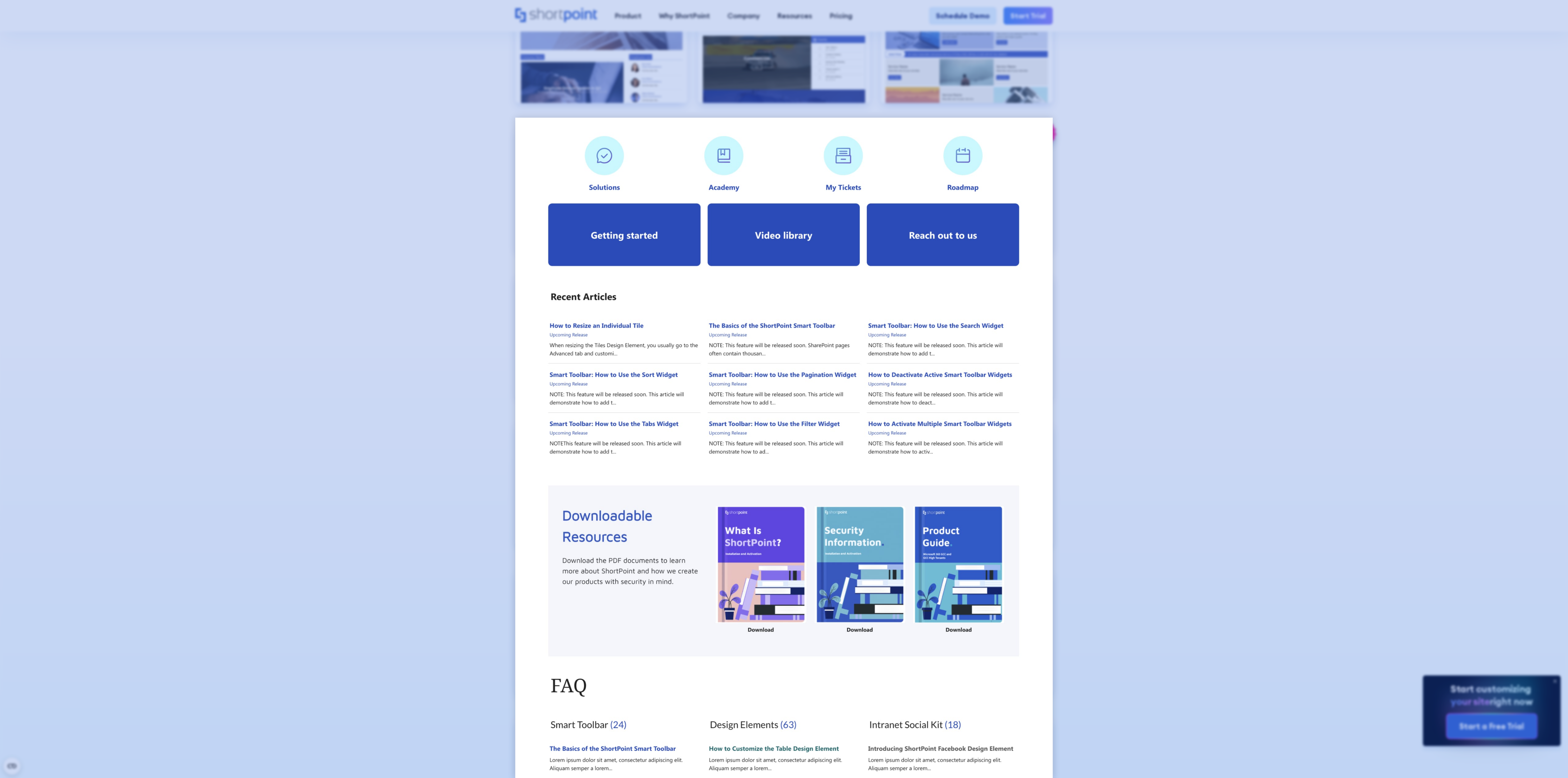
click at [646, 315] on div at bounding box center [784, 389] width 1568 height 778
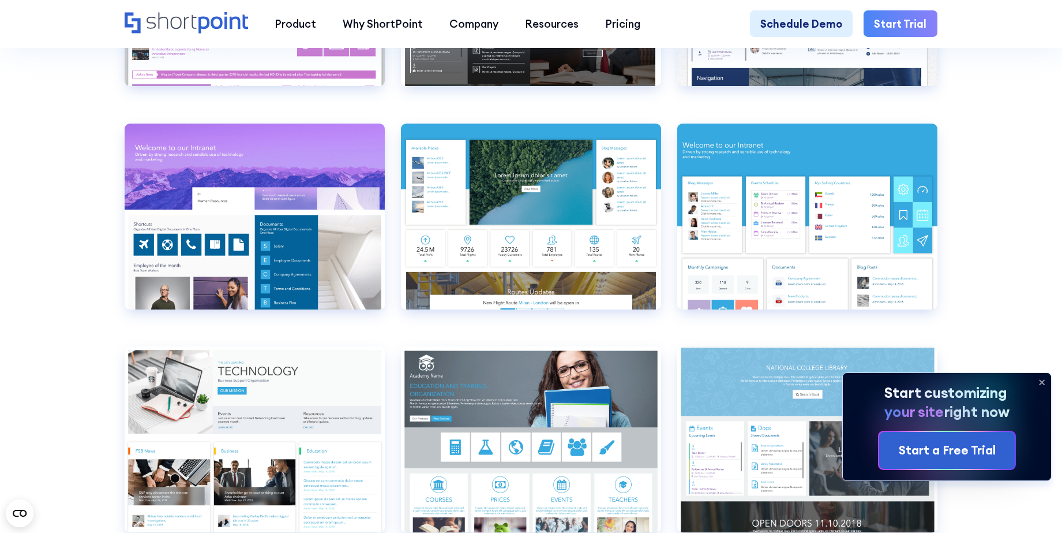
scroll to position [4889, 0]
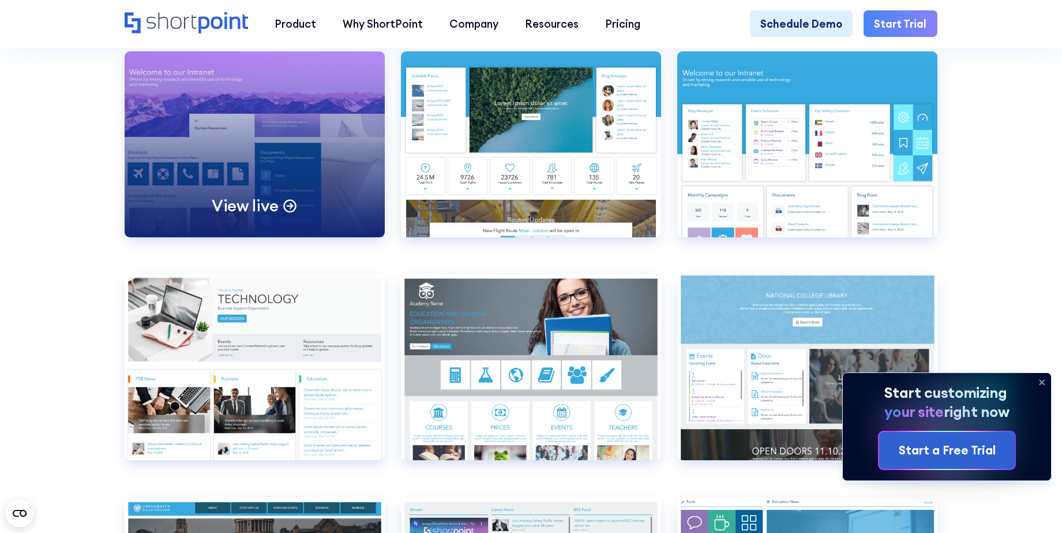
click at [247, 221] on div "View live" at bounding box center [255, 144] width 260 height 186
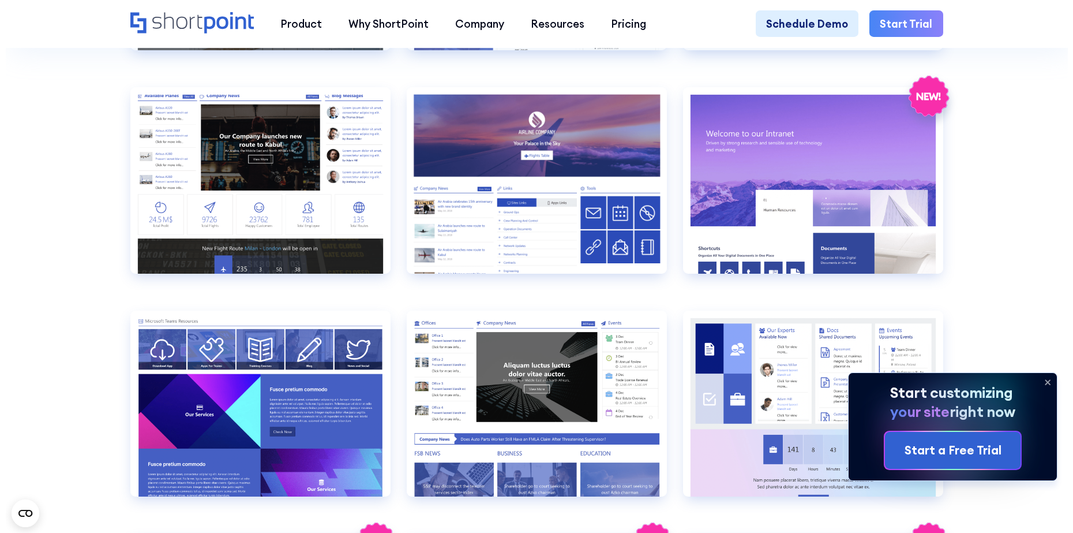
scroll to position [1571, 0]
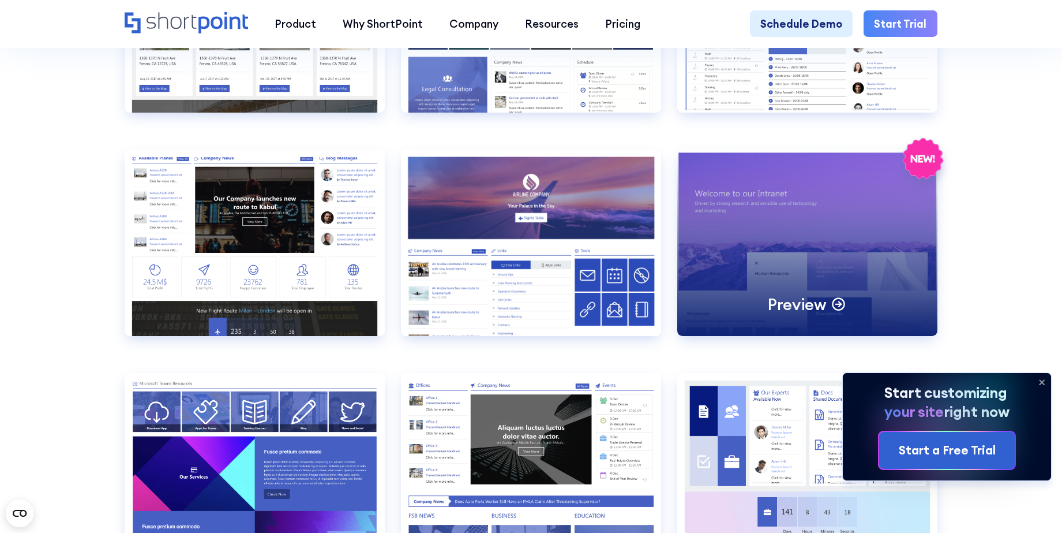
click at [810, 246] on div "Preview" at bounding box center [807, 242] width 260 height 186
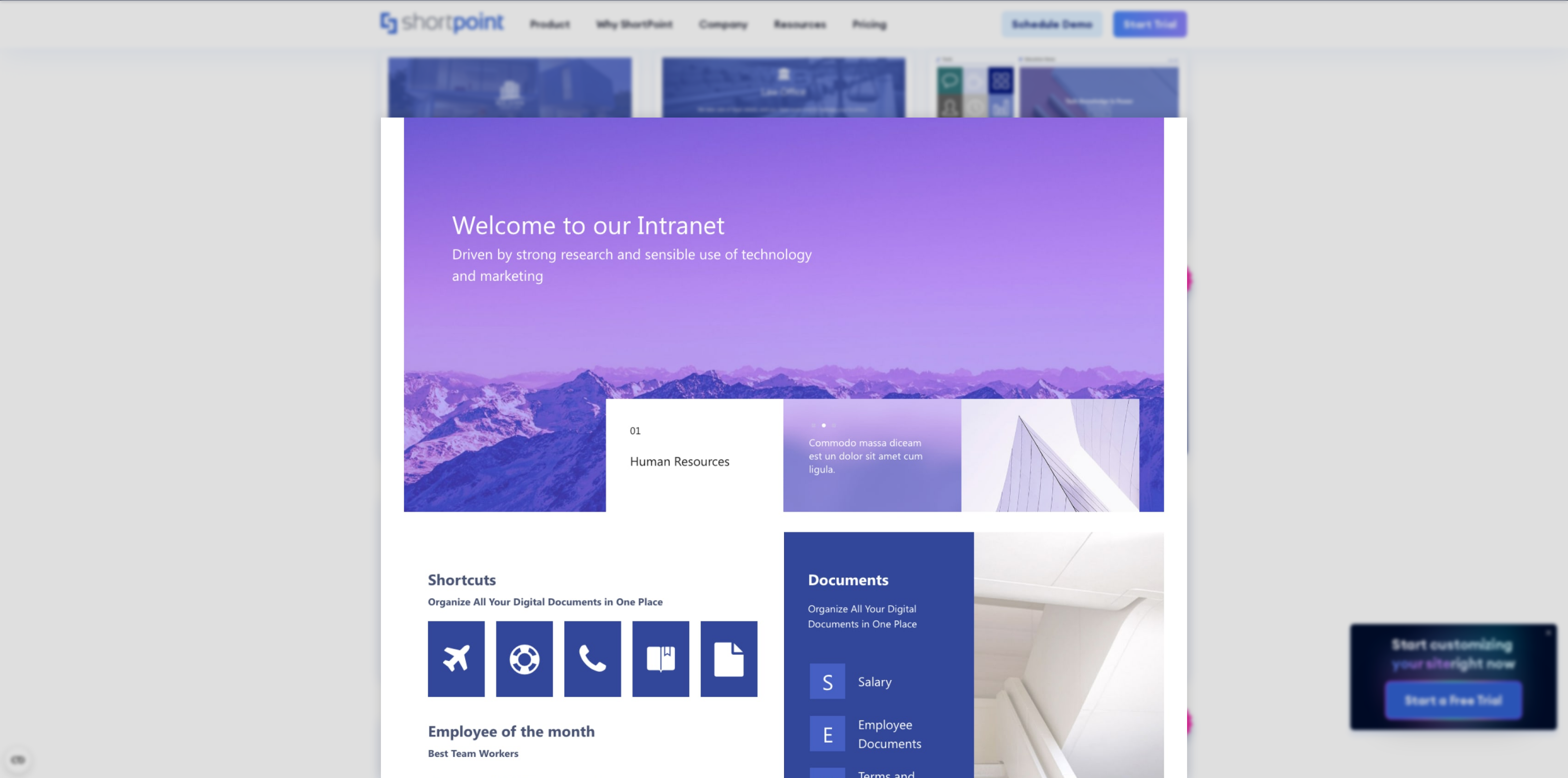
scroll to position [0, 0]
